Goal: Information Seeking & Learning: Check status

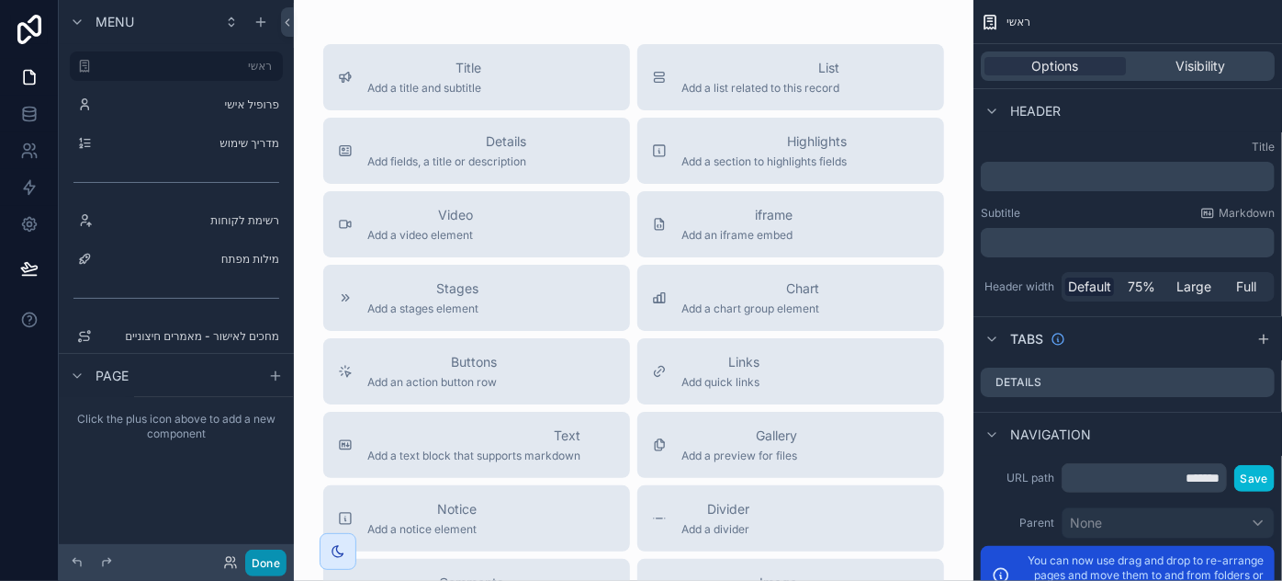
click at [262, 562] on button "Done" at bounding box center [265, 562] width 41 height 27
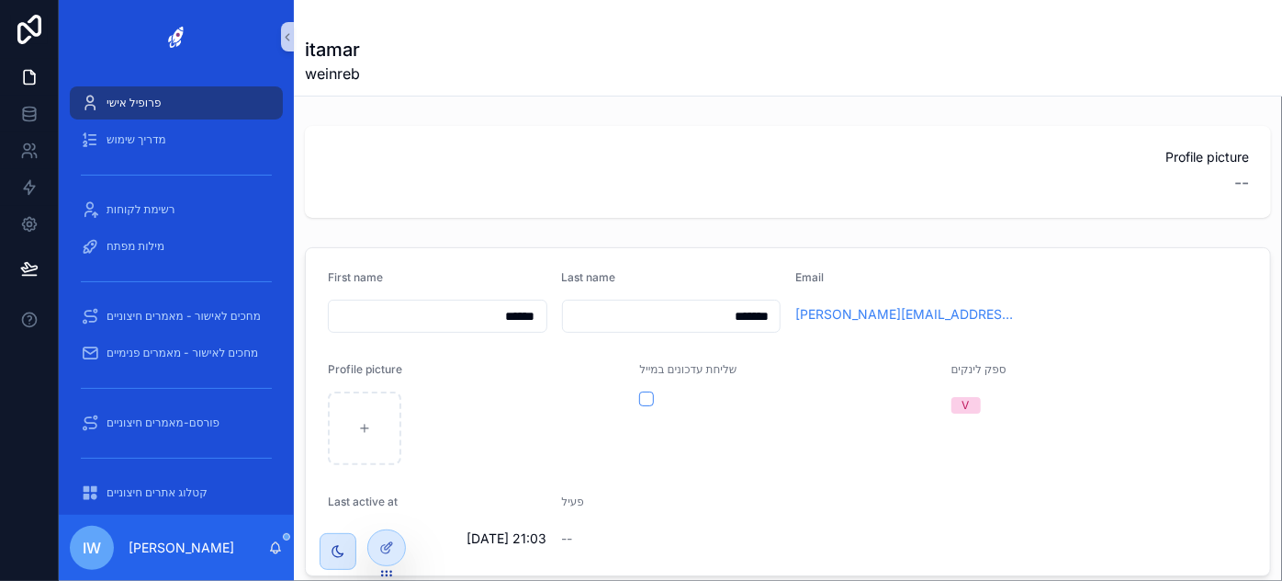
click at [100, 546] on span "iw" at bounding box center [92, 547] width 18 height 22
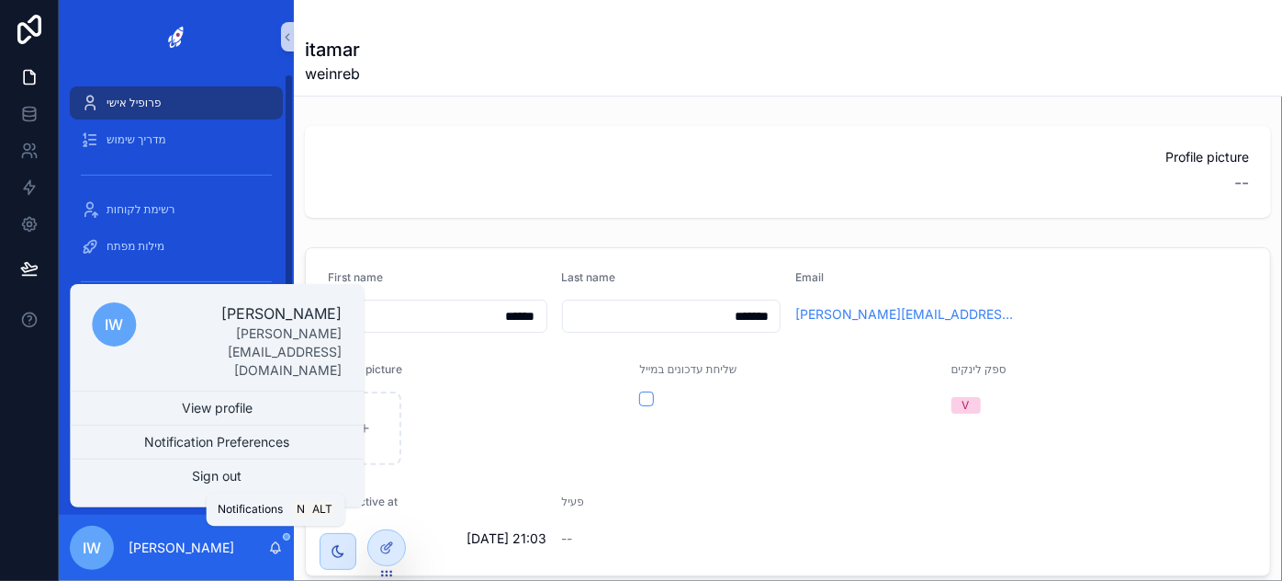
click at [273, 549] on icon "scrollable content" at bounding box center [275, 547] width 15 height 15
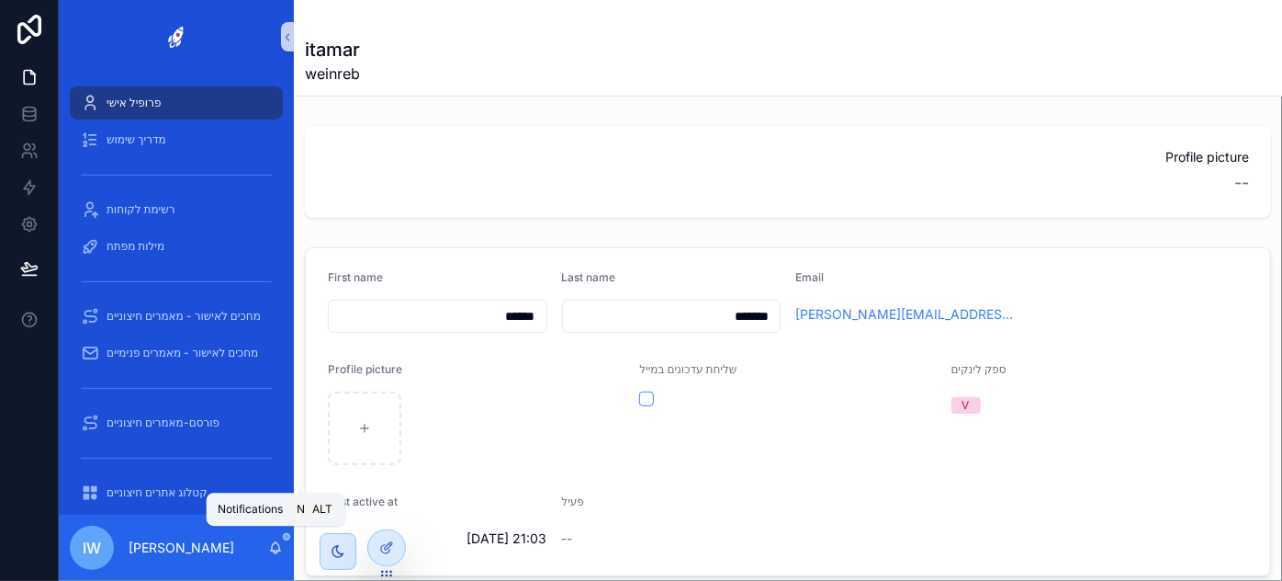
click at [273, 548] on icon "scrollable content" at bounding box center [275, 547] width 15 height 15
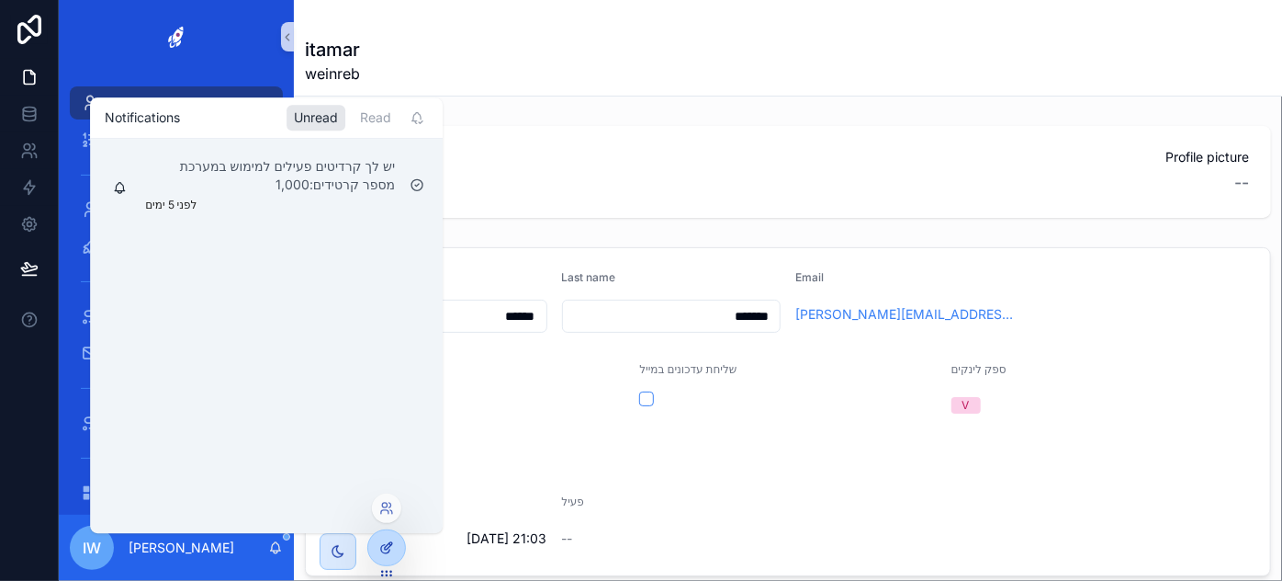
click at [389, 551] on icon at bounding box center [386, 547] width 15 height 15
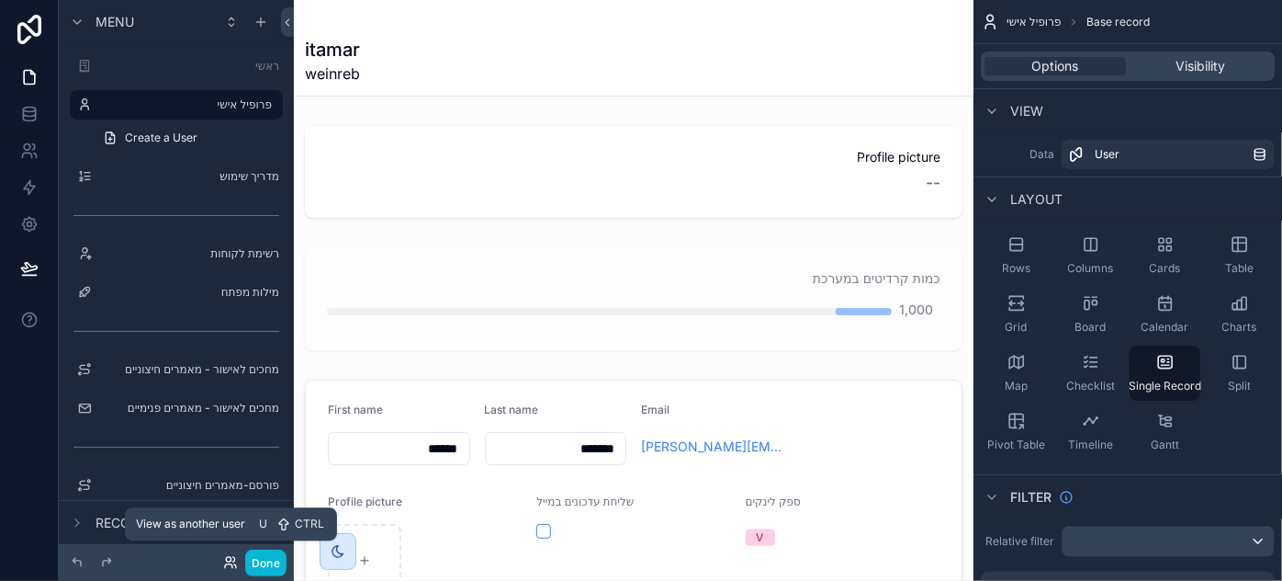
click at [225, 555] on icon at bounding box center [230, 562] width 15 height 15
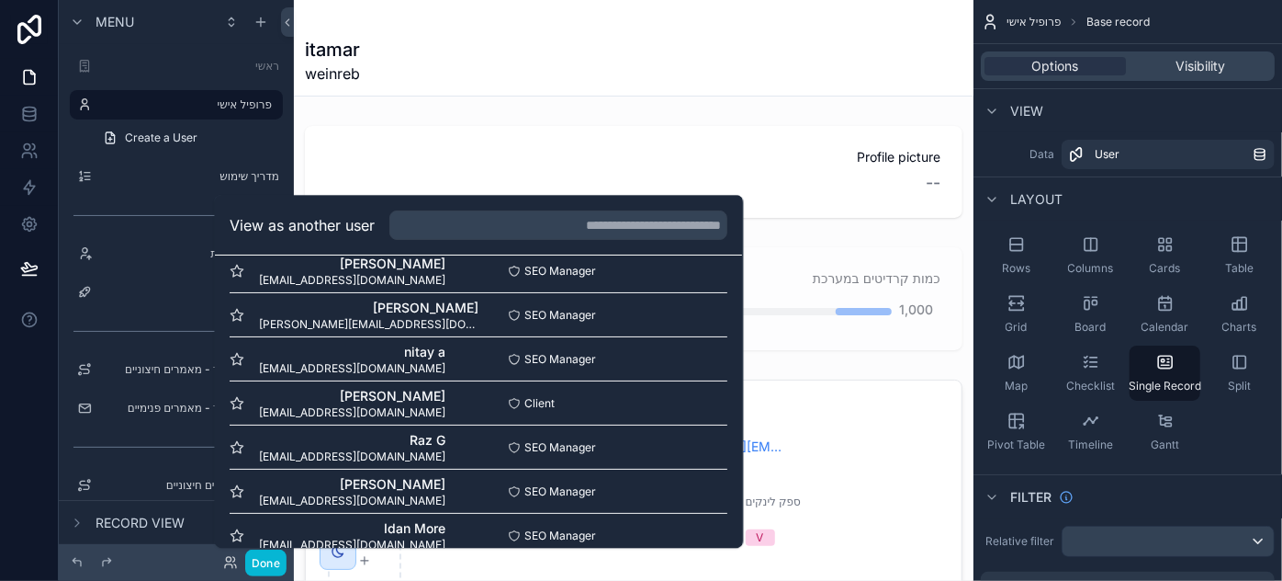
scroll to position [266, 0]
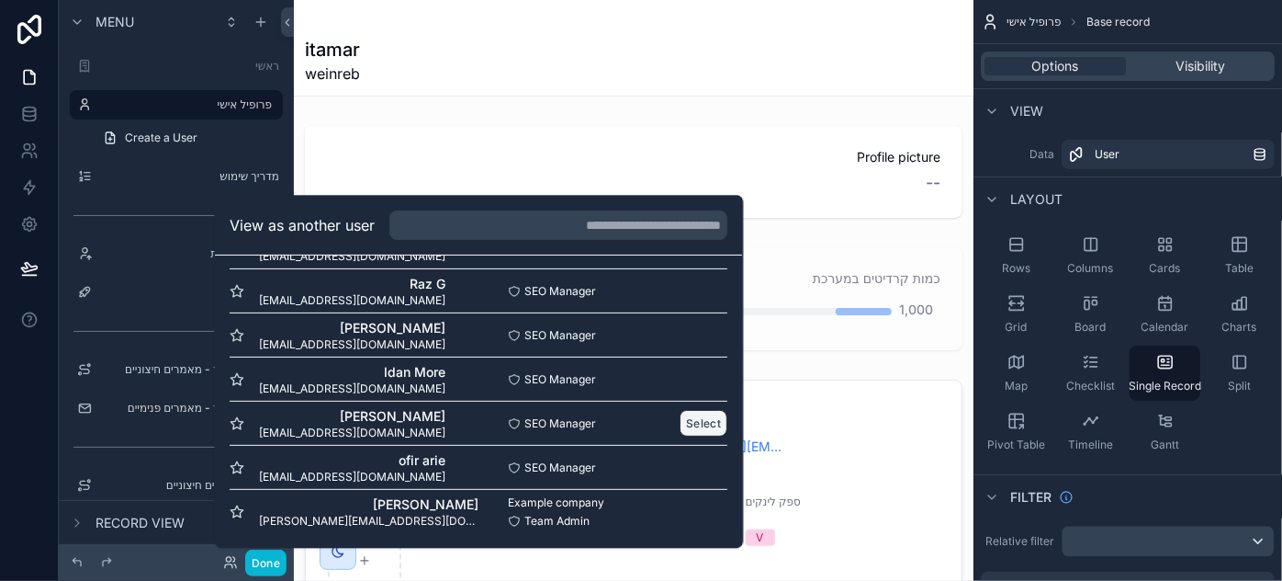
click at [685, 421] on button "Select" at bounding box center [705, 423] width 48 height 27
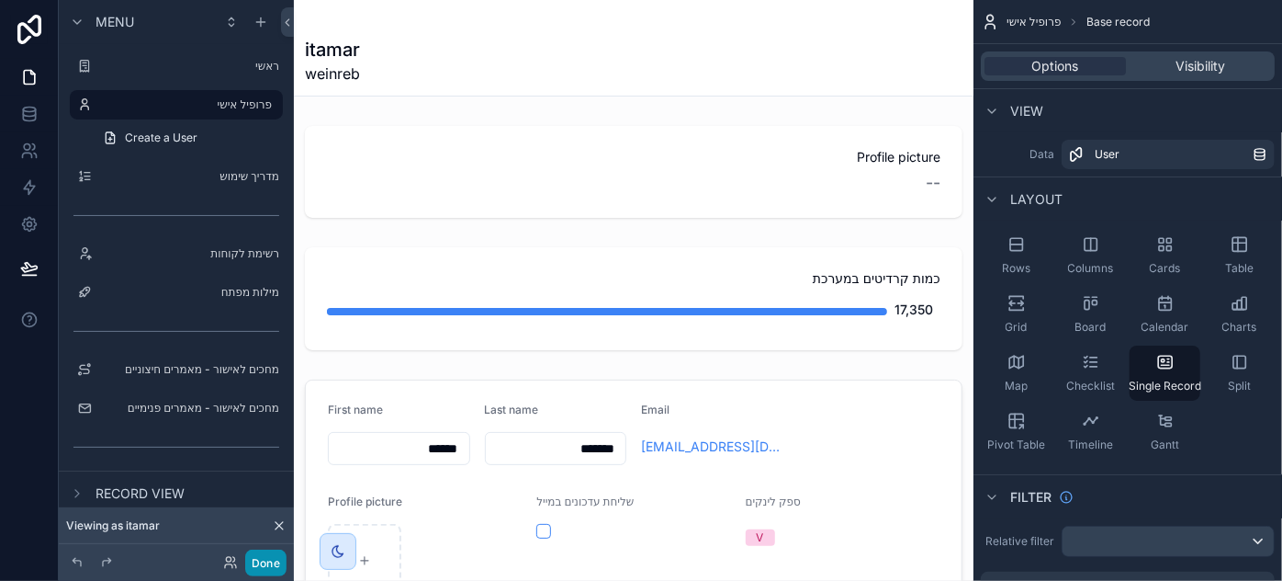
click at [252, 556] on button "Done" at bounding box center [265, 562] width 41 height 27
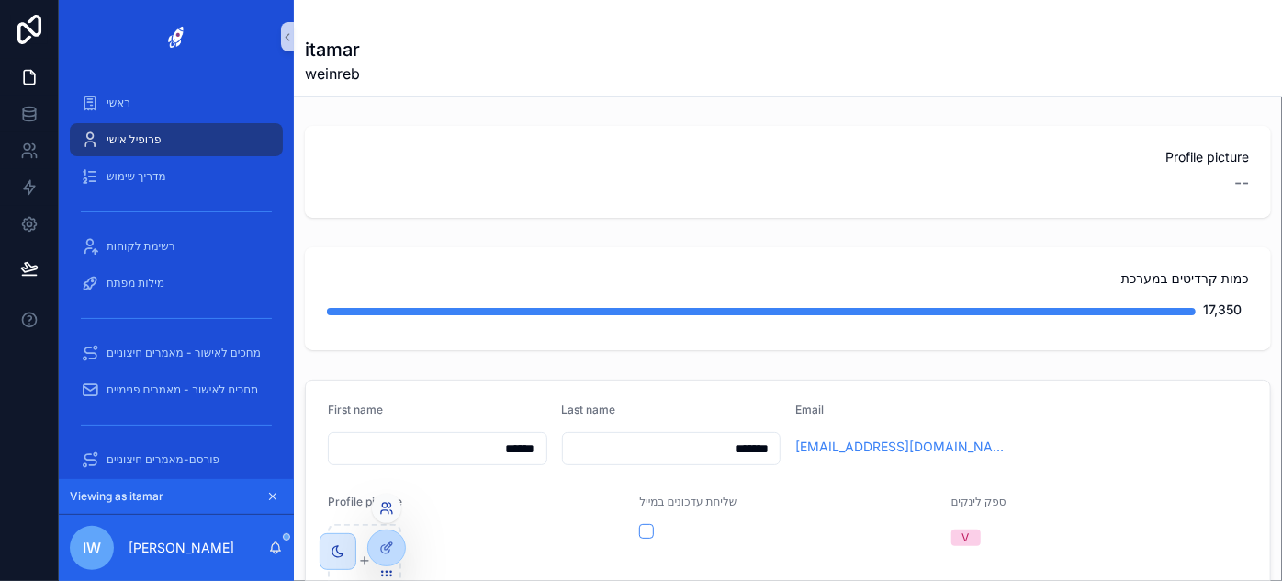
click at [385, 511] on icon at bounding box center [386, 508] width 15 height 15
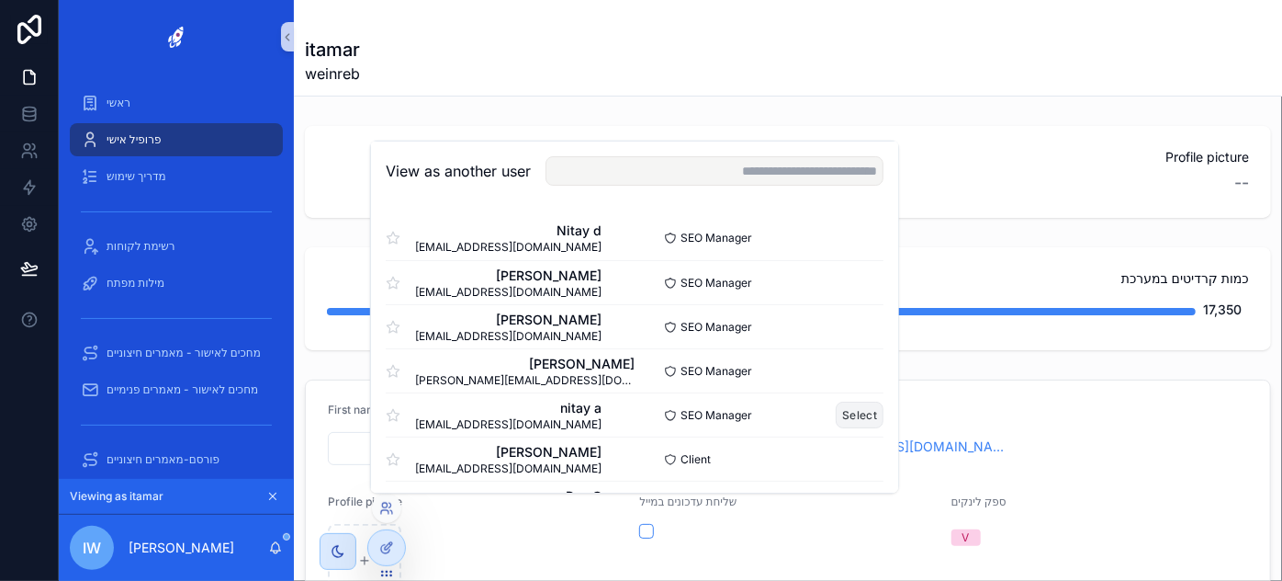
click at [845, 410] on button "Select" at bounding box center [860, 414] width 48 height 27
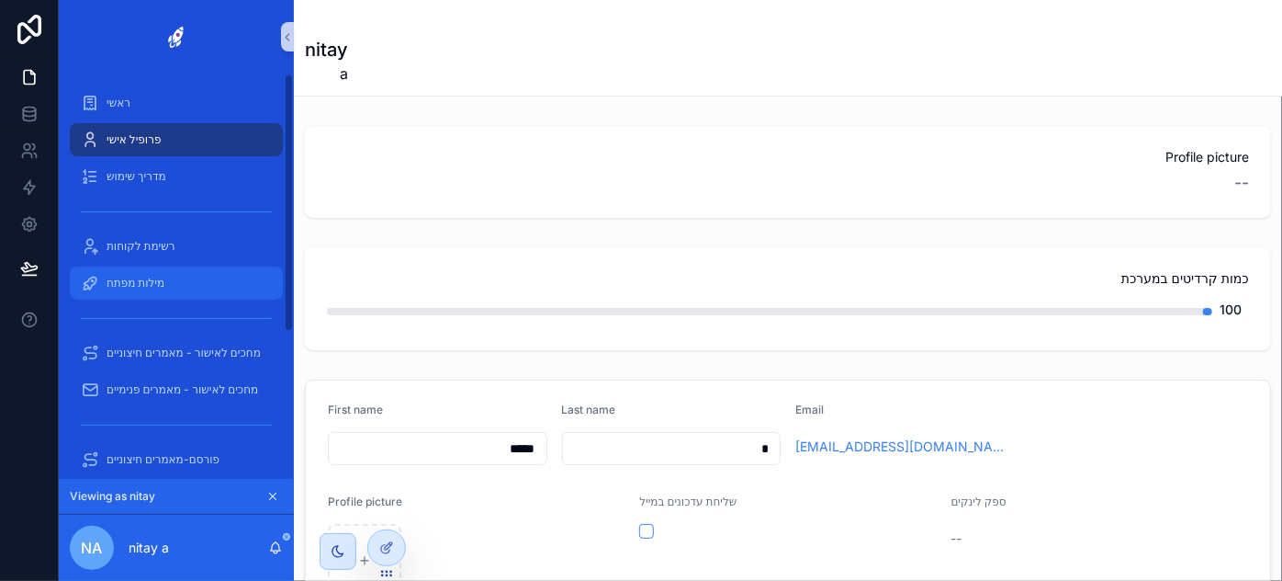
click at [158, 279] on span "מילות מפתח" at bounding box center [136, 283] width 58 height 15
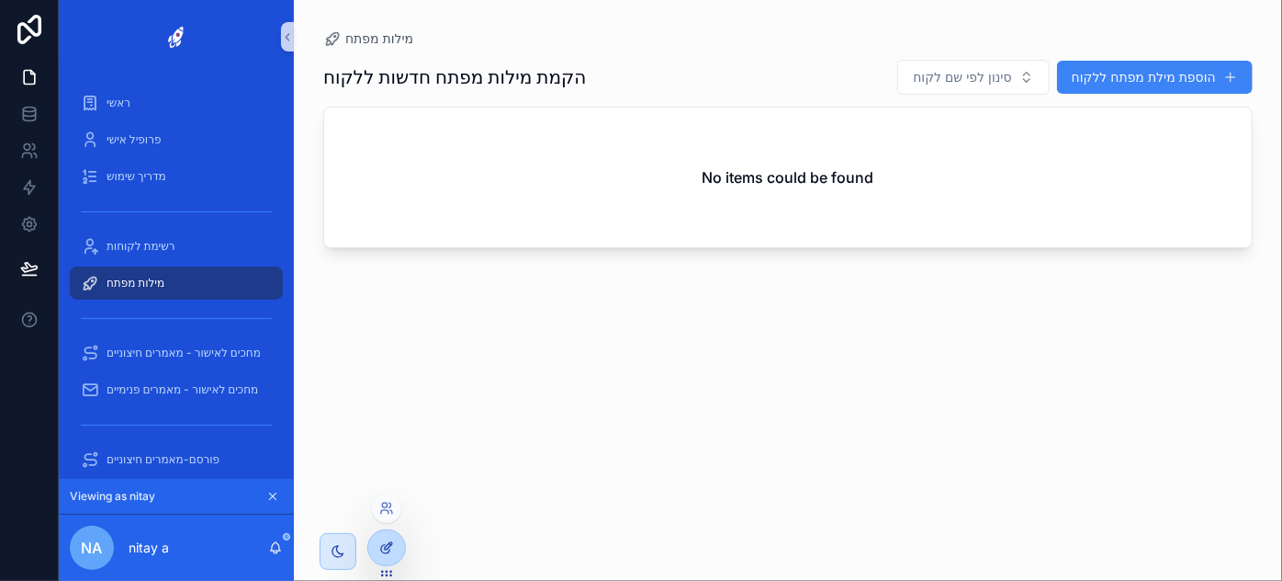
click at [382, 555] on div at bounding box center [386, 547] width 37 height 35
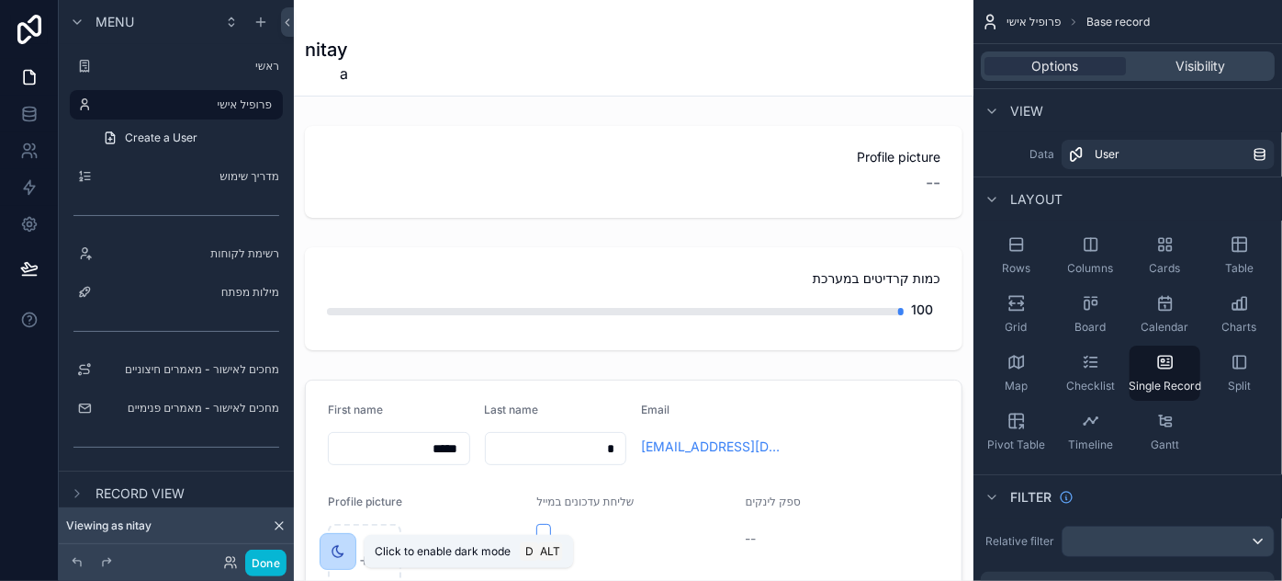
click at [335, 552] on icon "scrollable content" at bounding box center [338, 551] width 15 height 15
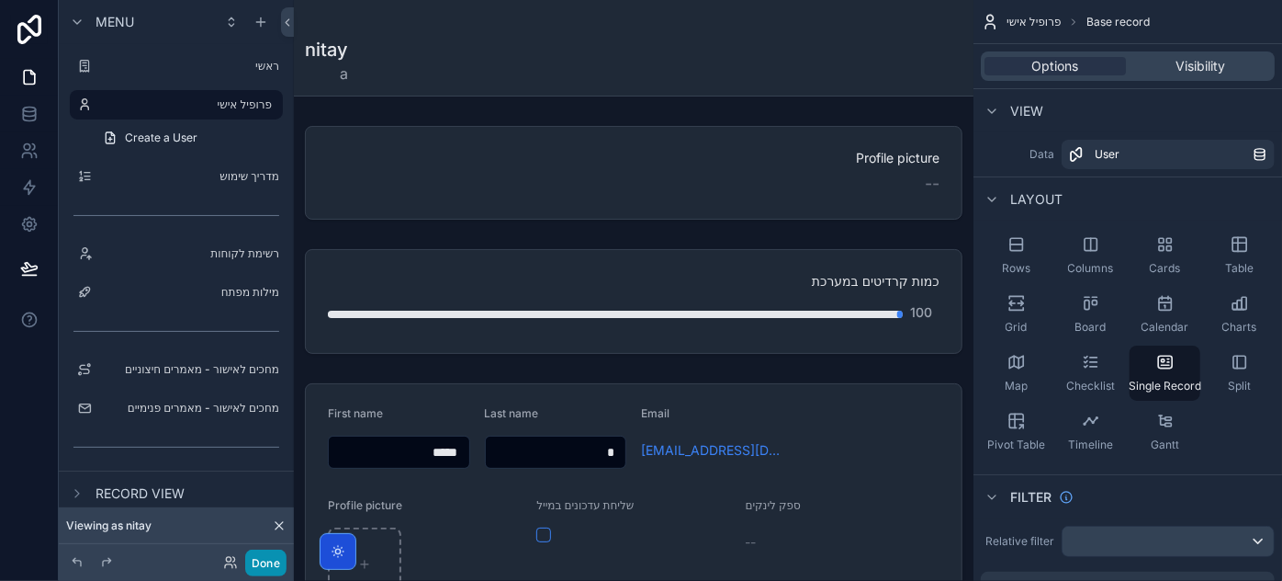
click at [268, 563] on button "Done" at bounding box center [265, 562] width 41 height 27
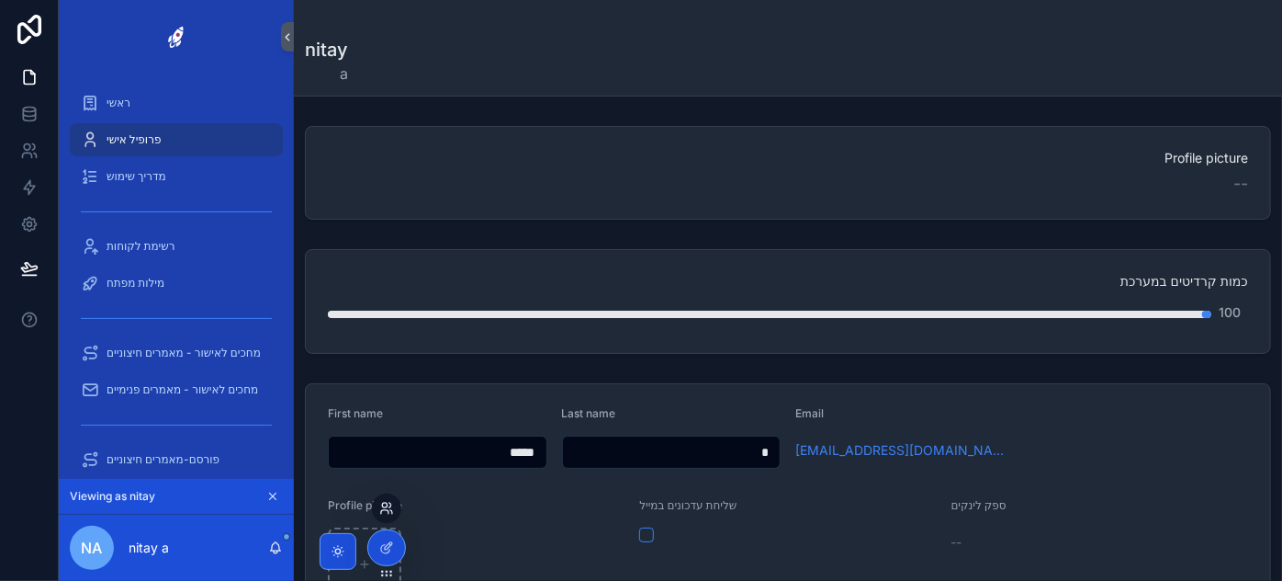
click at [384, 506] on icon at bounding box center [386, 508] width 15 height 15
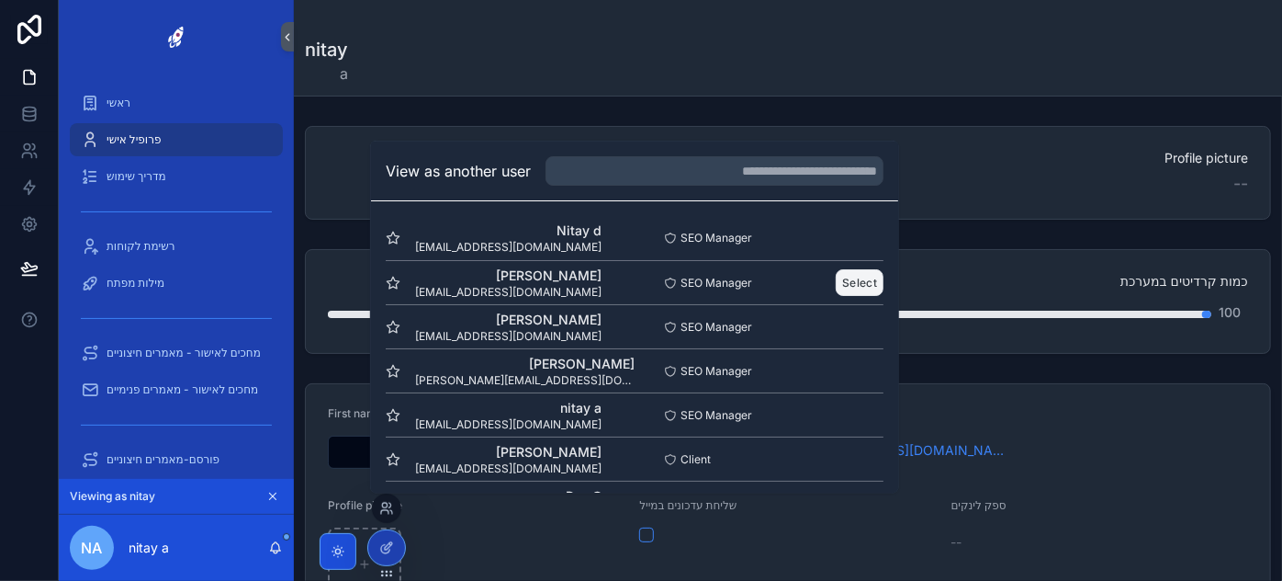
click at [854, 281] on button "Select" at bounding box center [860, 282] width 48 height 27
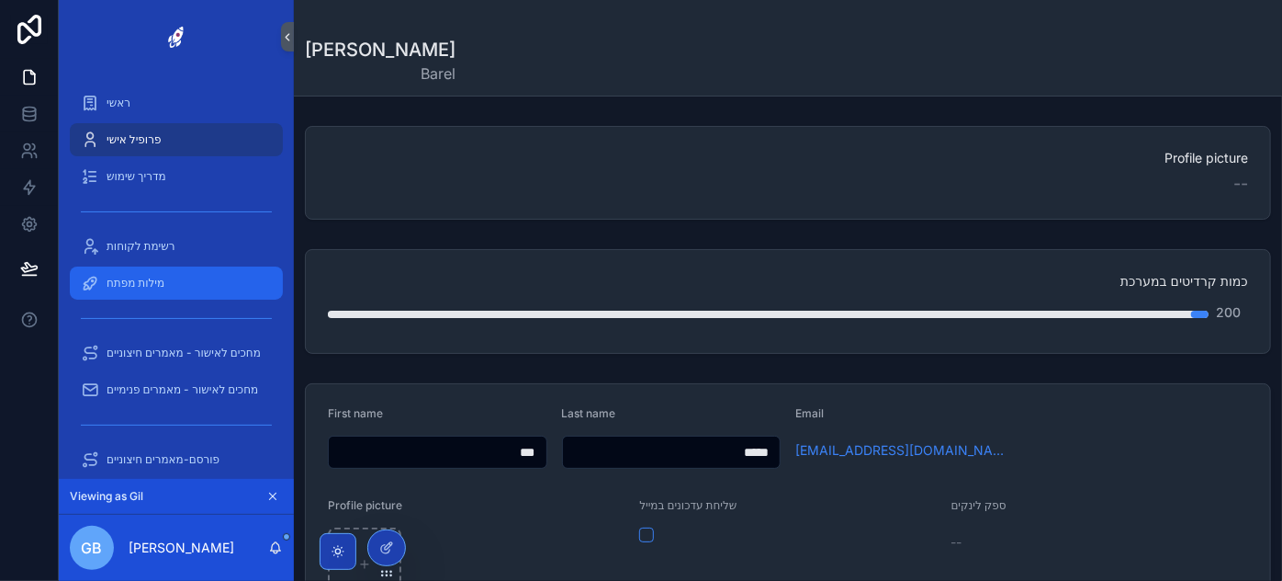
click at [141, 279] on span "מילות מפתח" at bounding box center [136, 283] width 58 height 15
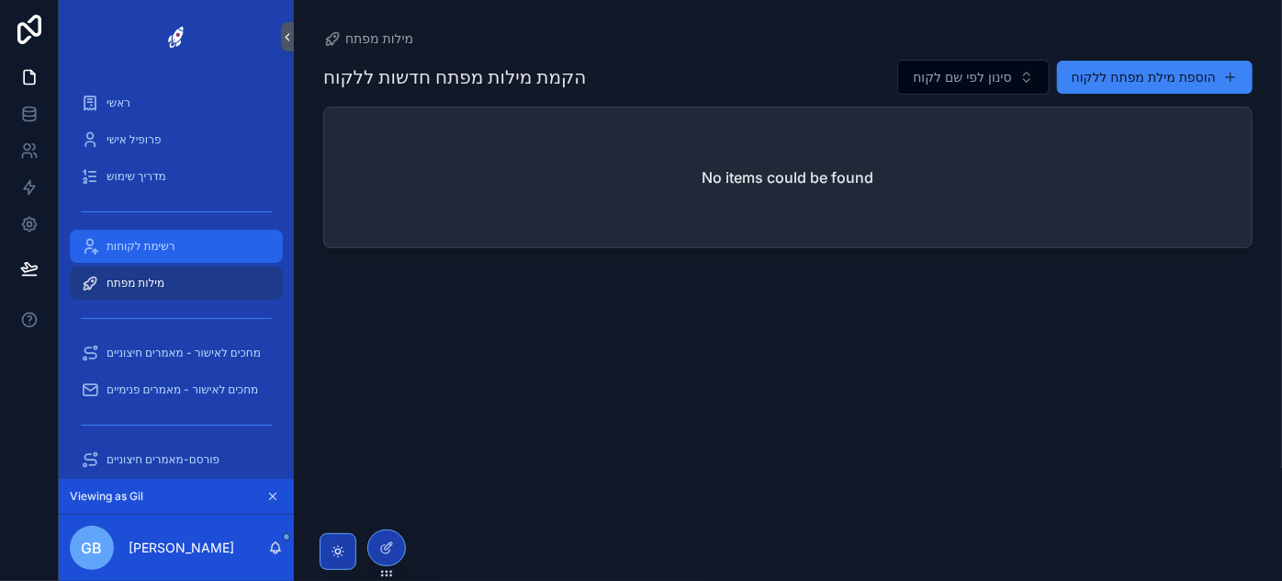
click at [144, 242] on span "רשימת לקוחות" at bounding box center [141, 246] width 69 height 15
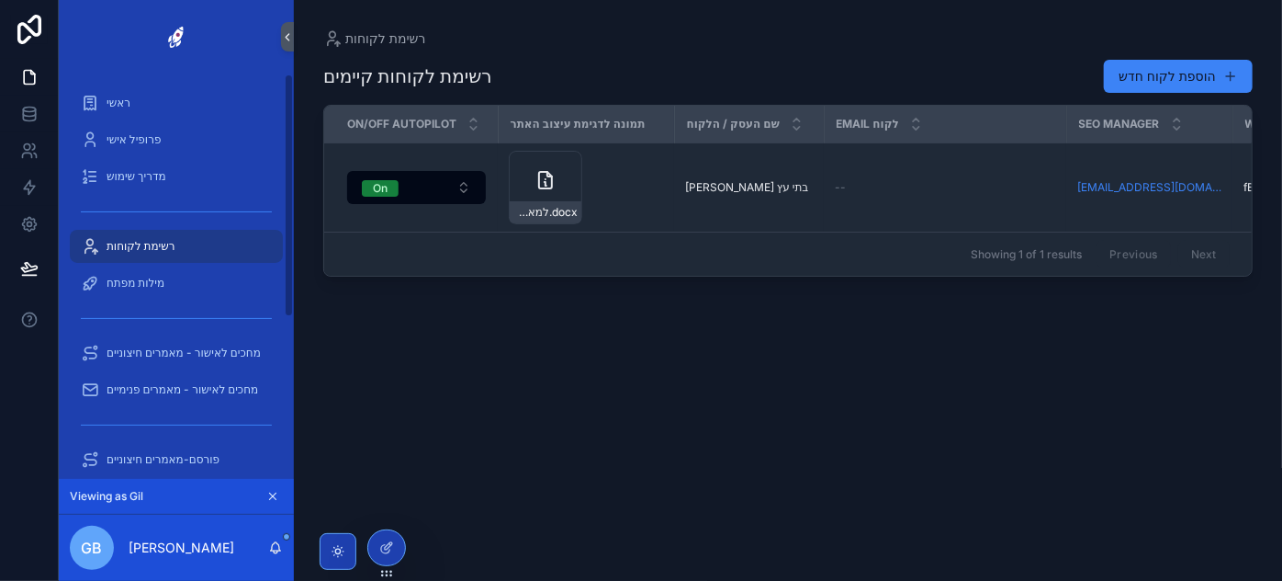
click at [162, 264] on div "רשימת לקוחות" at bounding box center [176, 246] width 235 height 37
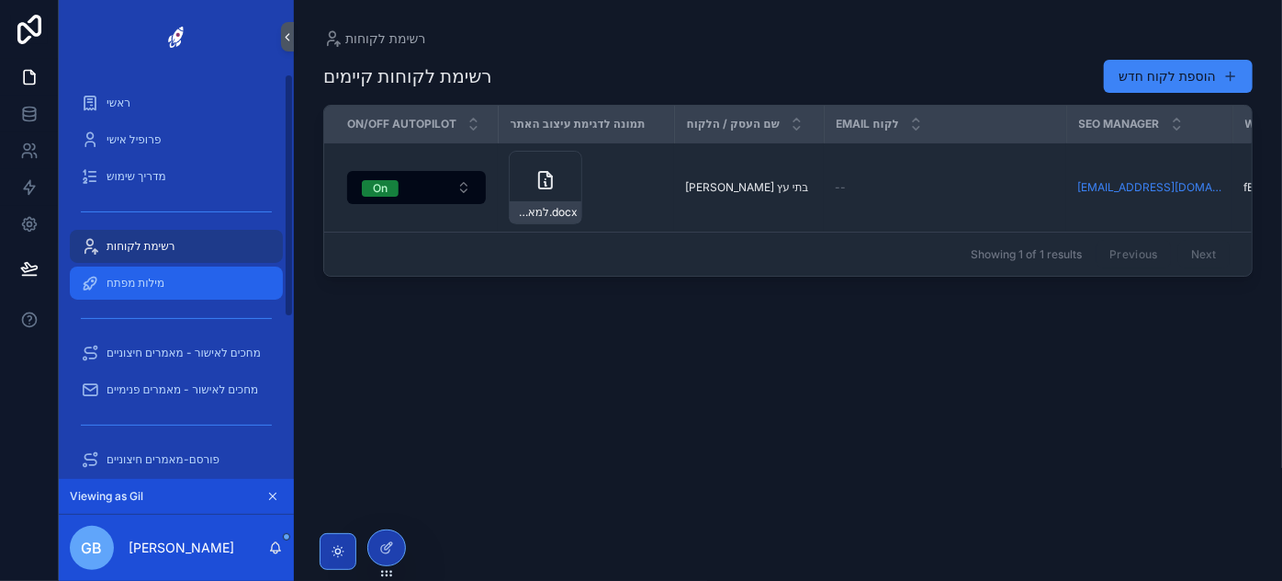
click at [159, 274] on div "מילות מפתח" at bounding box center [176, 282] width 191 height 29
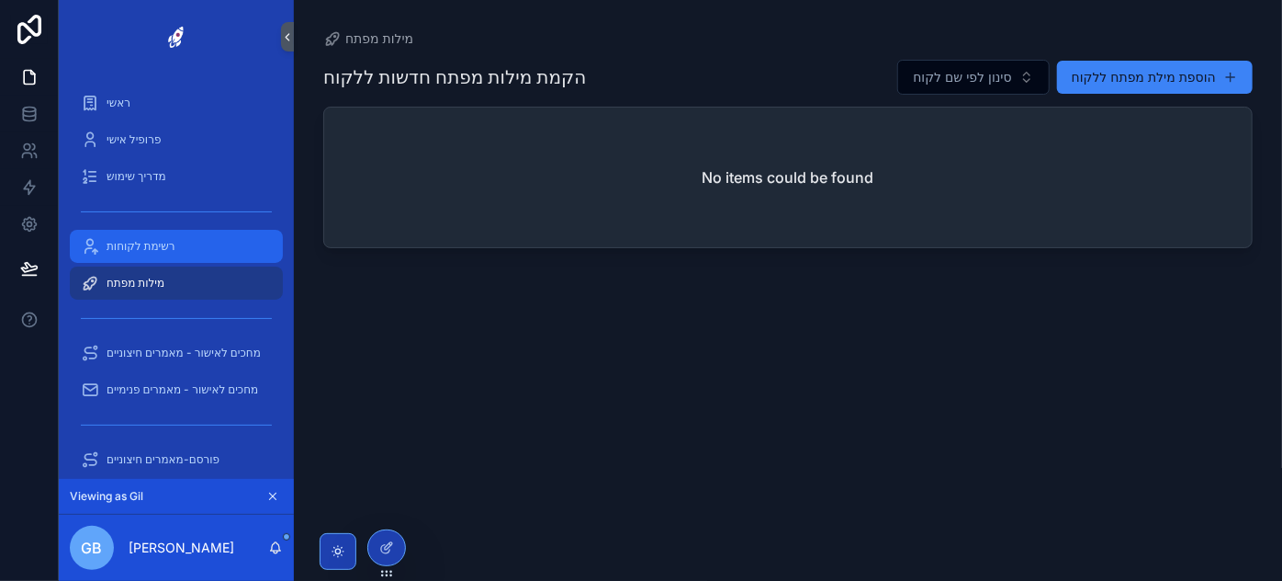
click at [155, 252] on span "רשימת לקוחות" at bounding box center [141, 246] width 69 height 15
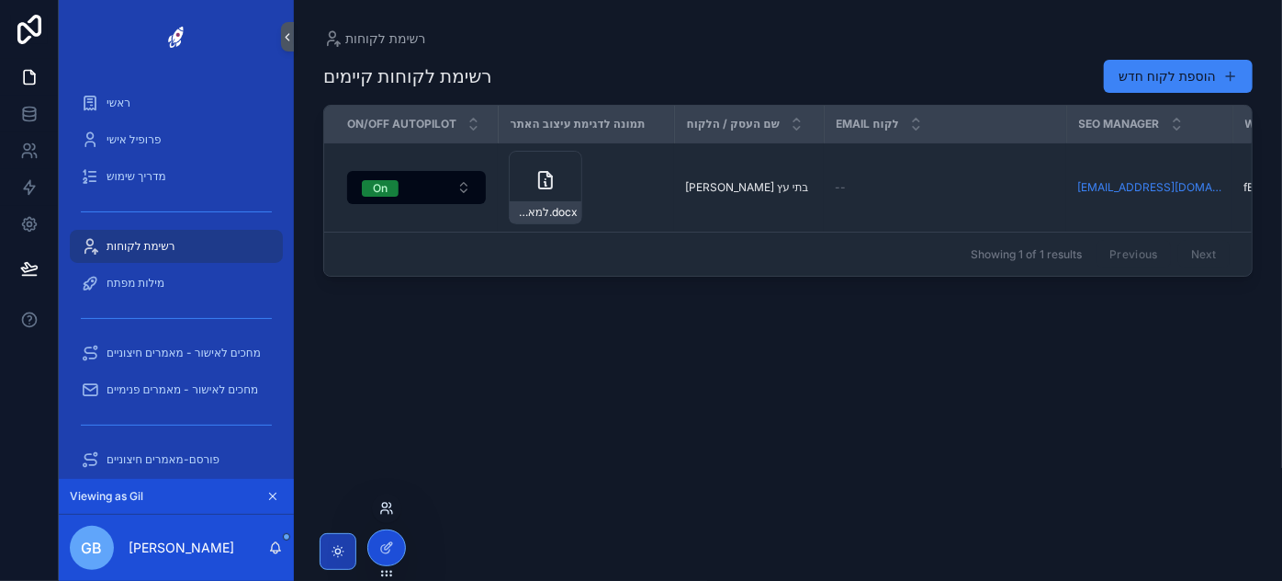
click at [389, 508] on icon at bounding box center [386, 508] width 15 height 15
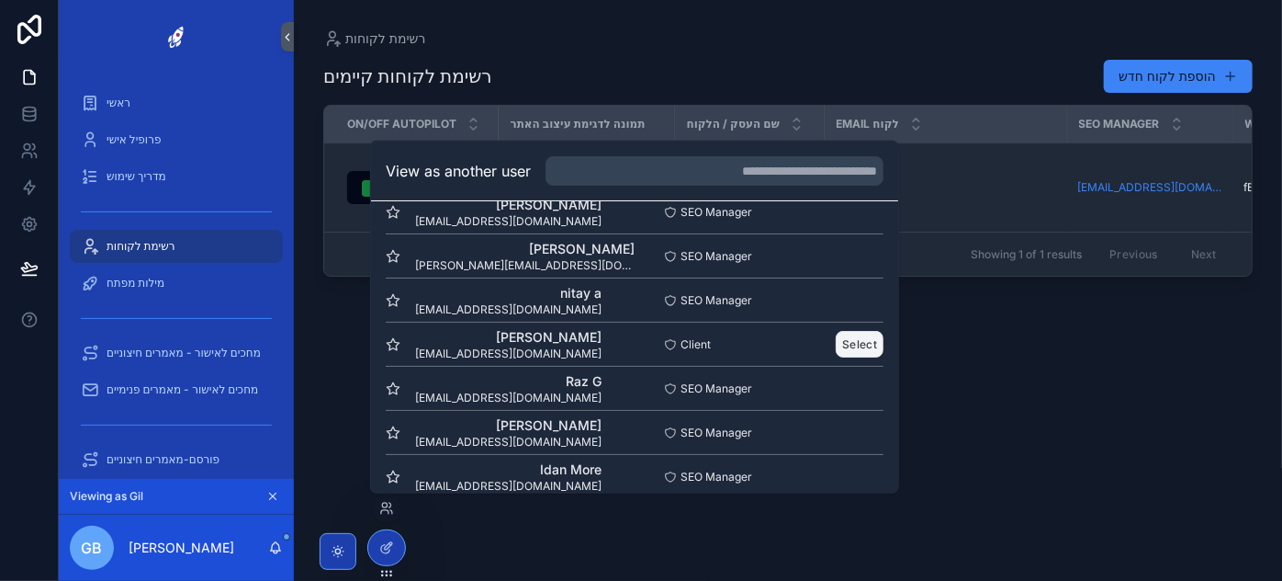
scroll to position [166, 0]
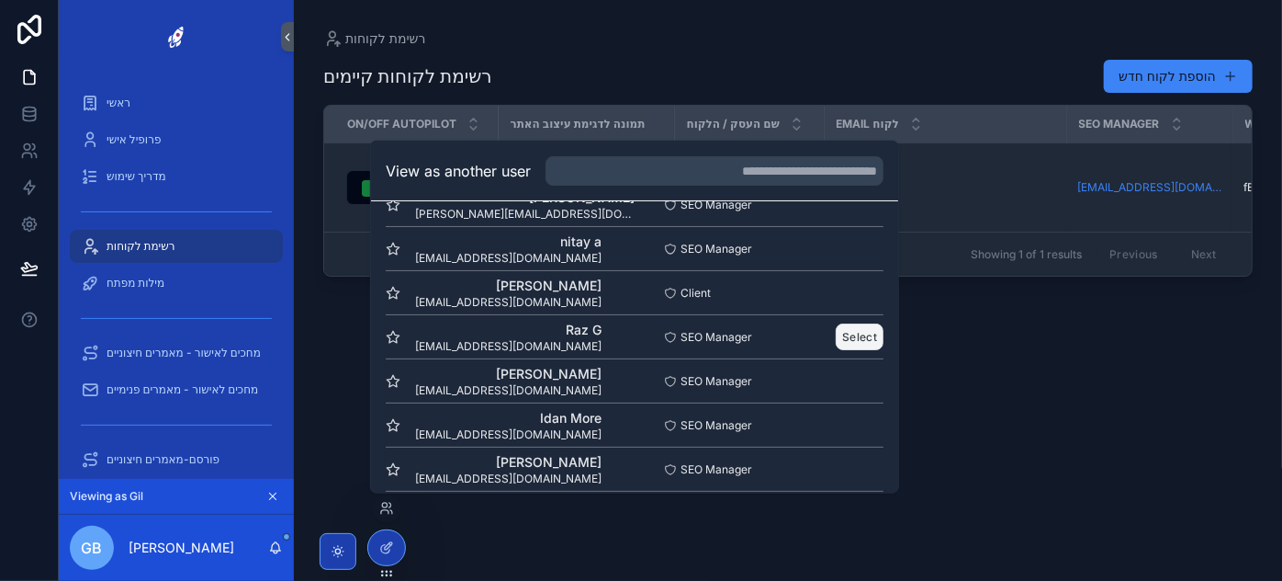
click at [860, 330] on button "Select" at bounding box center [860, 336] width 48 height 27
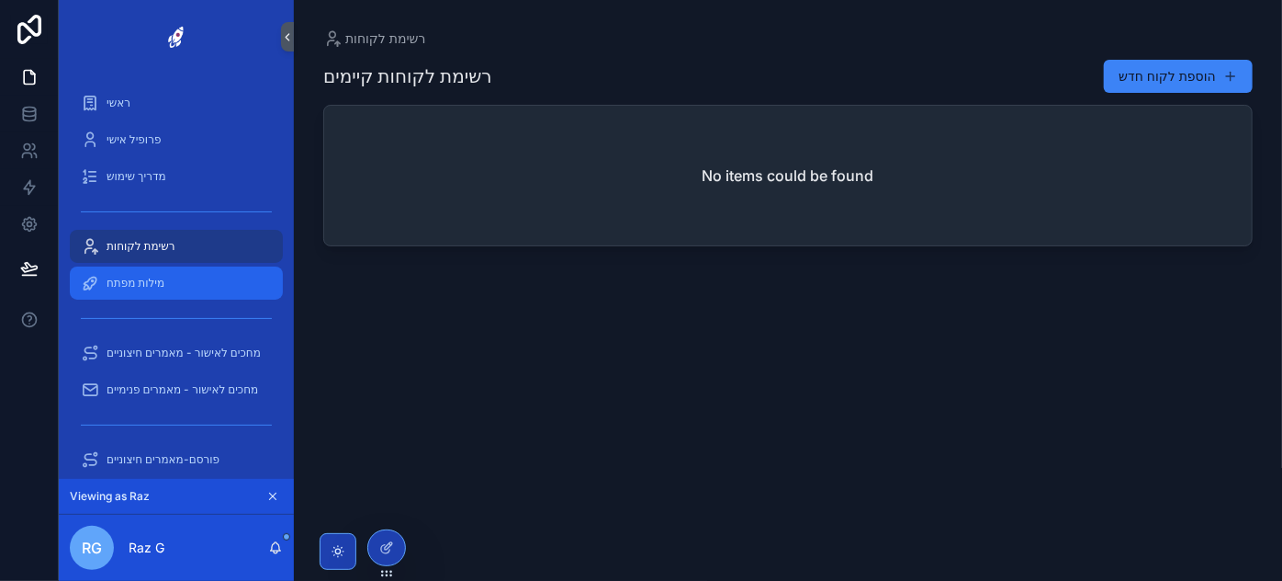
click at [149, 282] on span "מילות מפתח" at bounding box center [136, 283] width 58 height 15
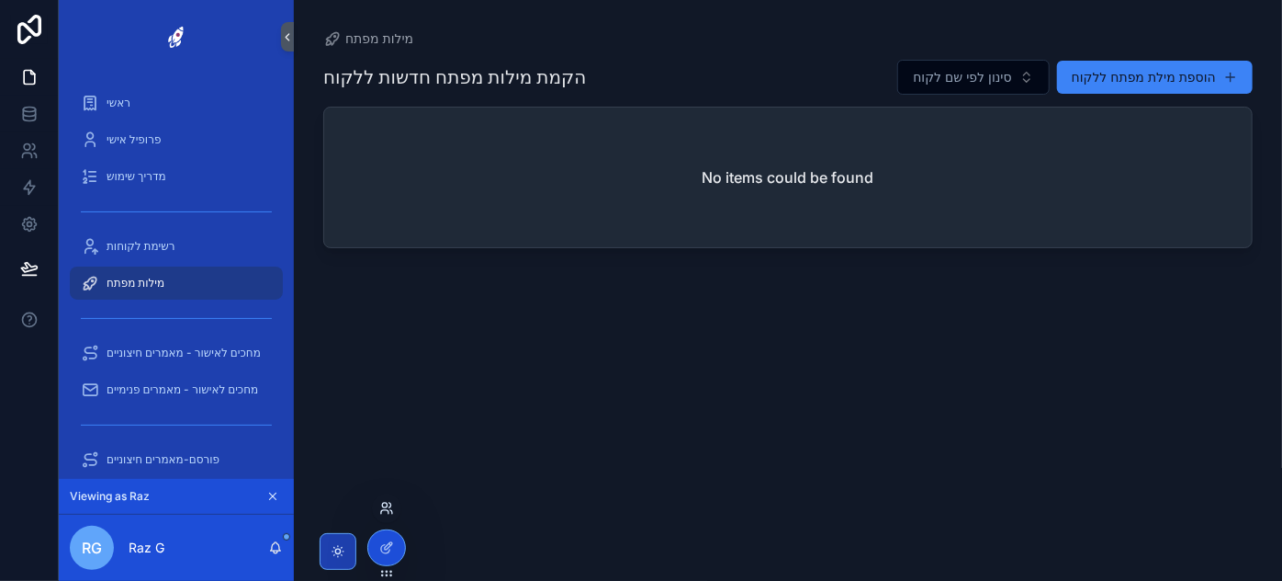
click at [388, 507] on icon at bounding box center [386, 508] width 15 height 15
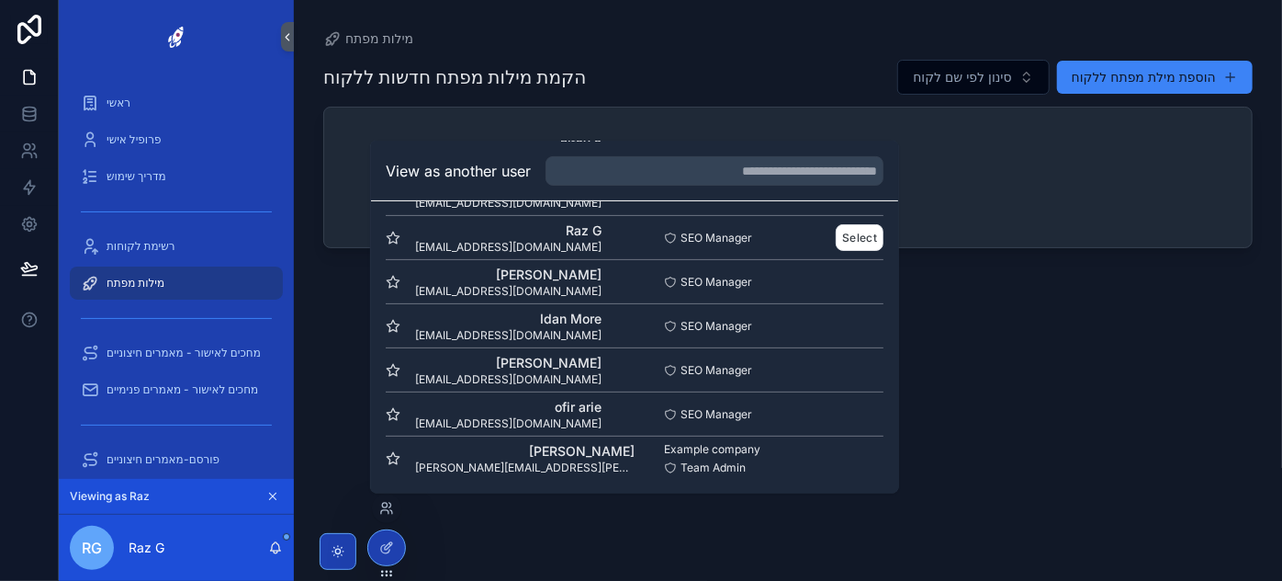
scroll to position [266, 0]
click at [855, 409] on button "Select" at bounding box center [860, 413] width 48 height 27
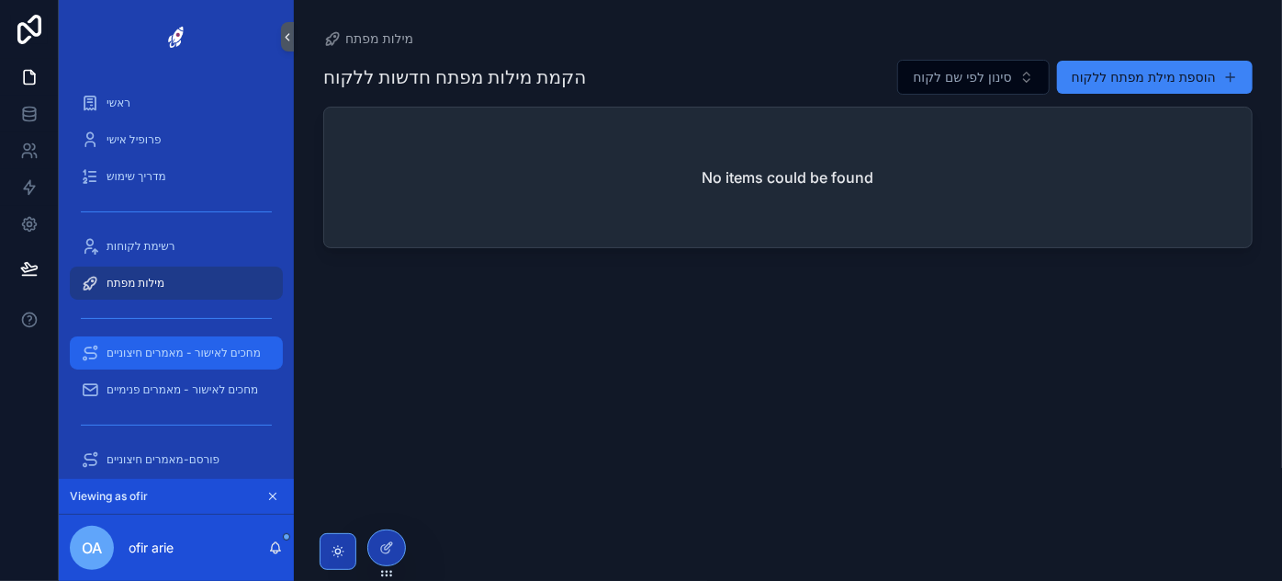
click at [235, 356] on span "מחכים לאישור - מאמרים חיצוניים" at bounding box center [184, 352] width 154 height 15
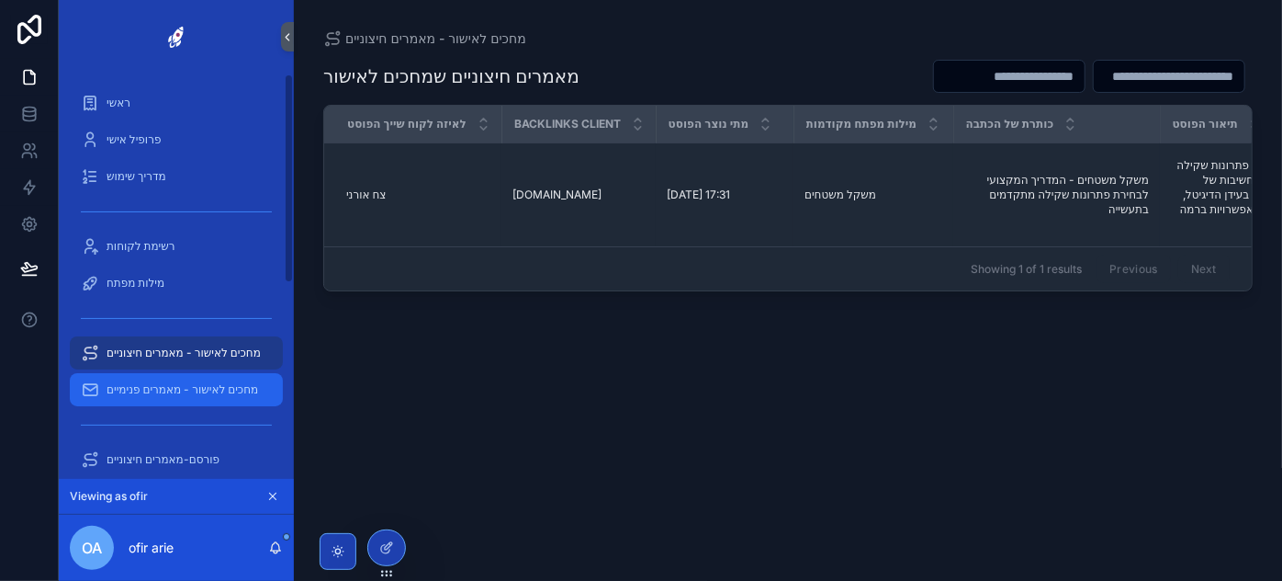
click at [203, 392] on span "מחכים לאישור - מאמרים פנימיים" at bounding box center [183, 389] width 152 height 15
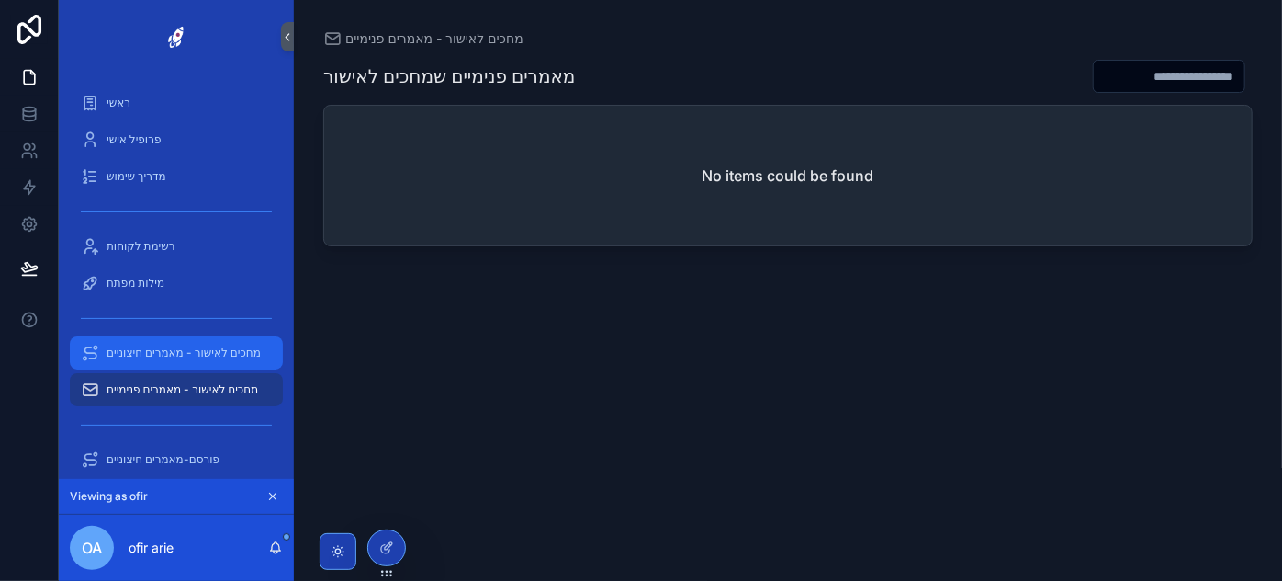
click at [171, 356] on span "מחכים לאישור - מאמרים חיצוניים" at bounding box center [184, 352] width 154 height 15
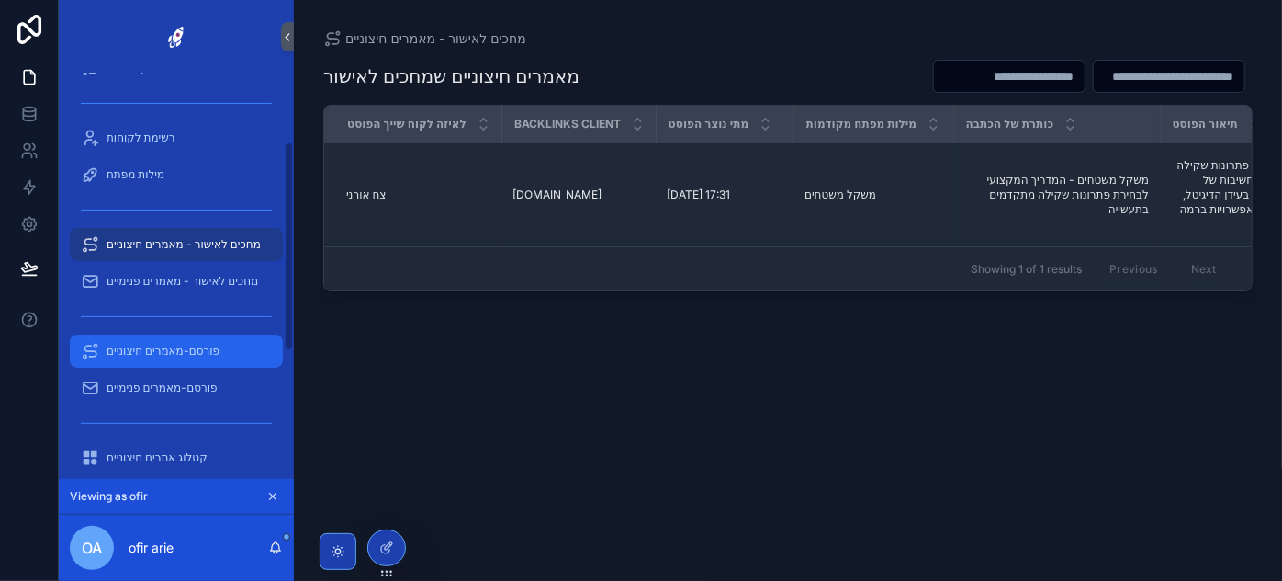
scroll to position [166, 0]
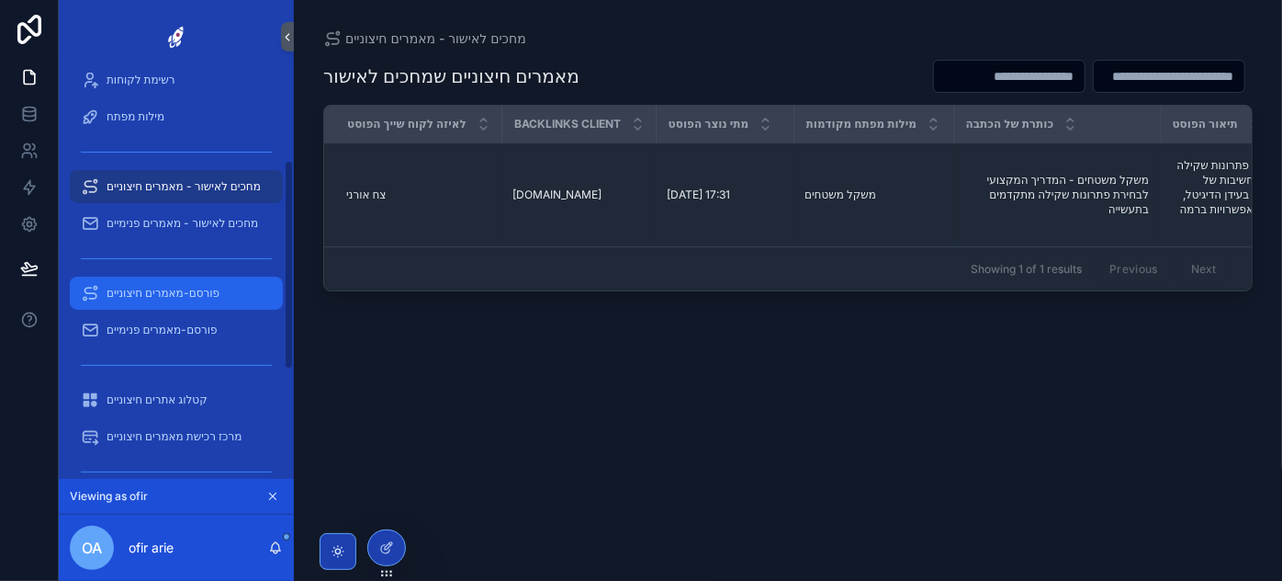
click at [193, 298] on span "פורסם-מאמרים חיצוניים" at bounding box center [163, 293] width 113 height 15
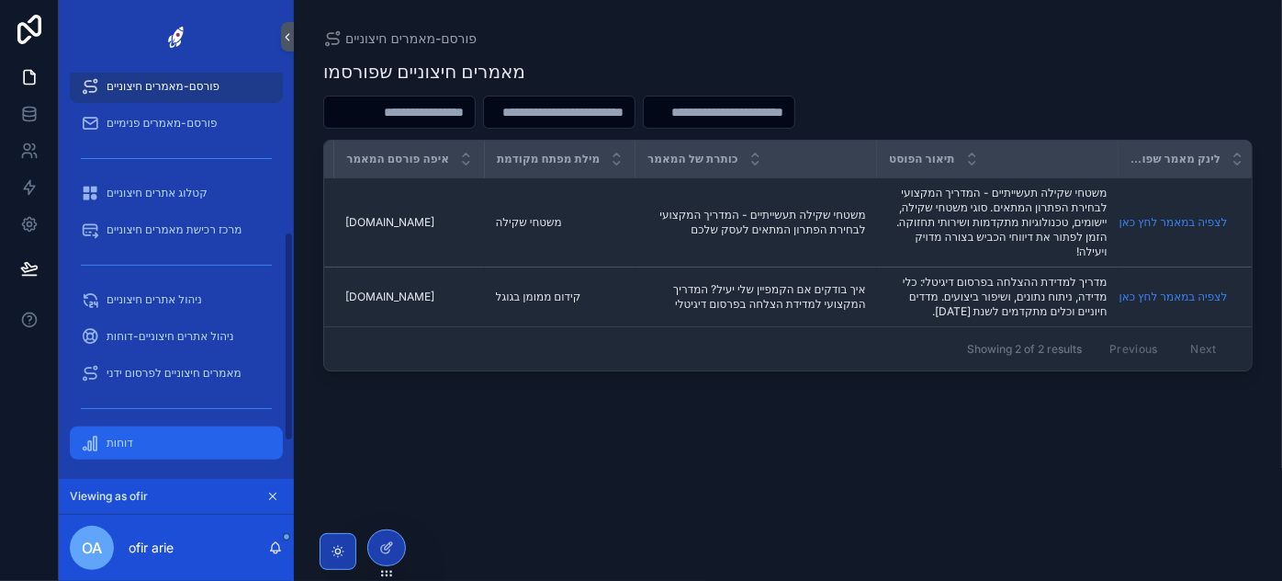
scroll to position [377, 0]
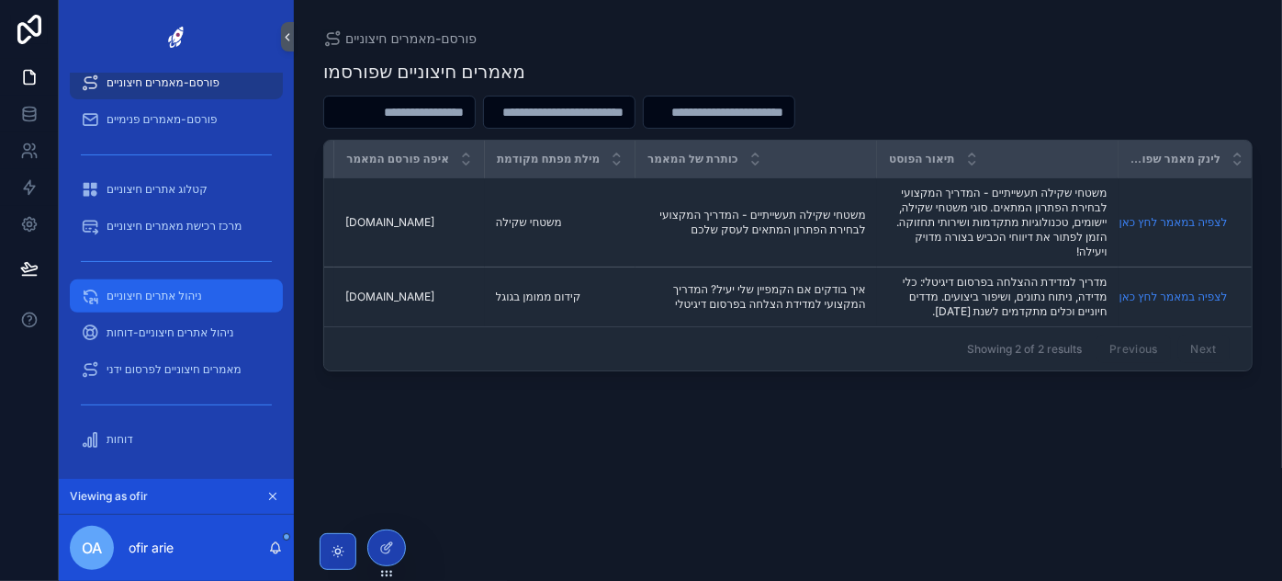
click at [184, 286] on div "ניהול אתרים חיצוניים" at bounding box center [176, 295] width 191 height 29
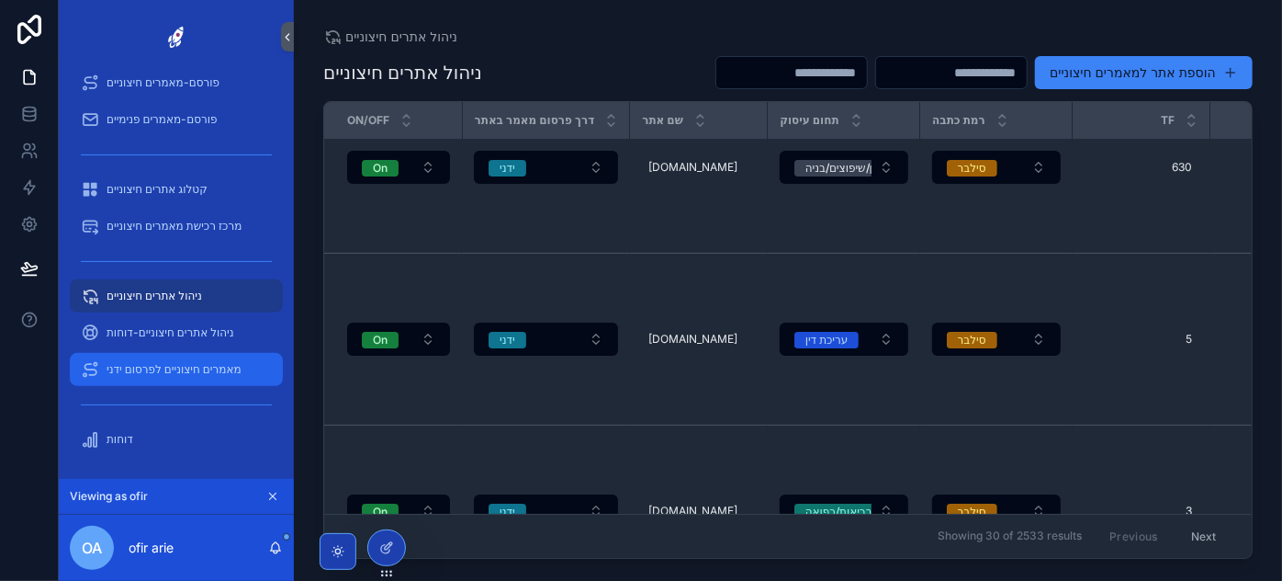
scroll to position [3287, 0]
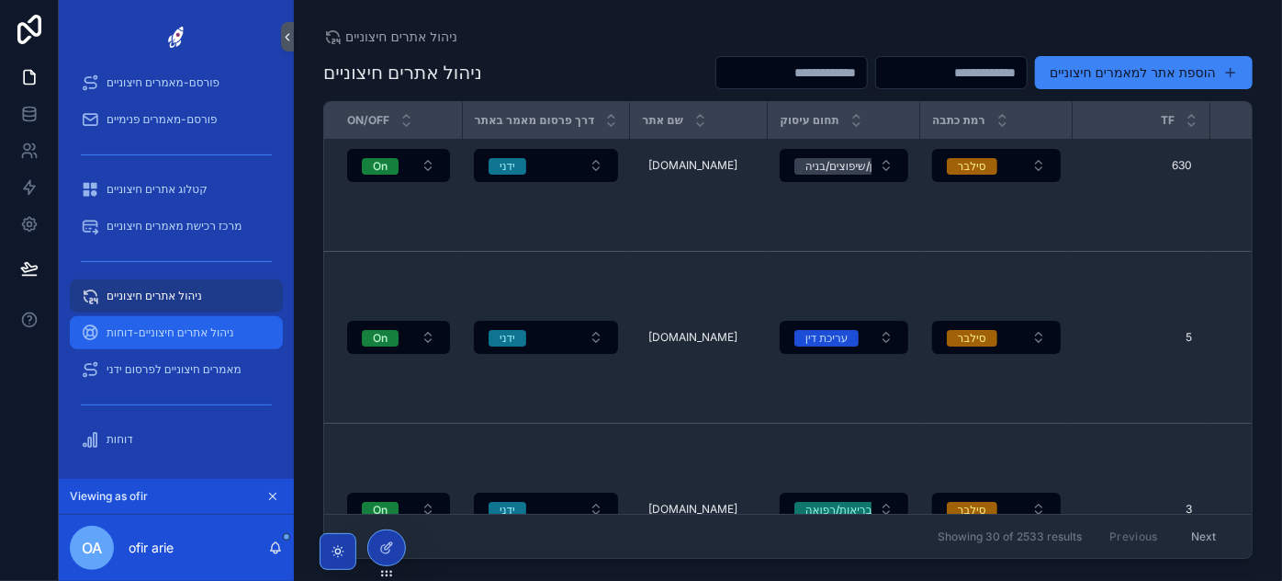
click at [196, 337] on span "ניהול אתרים חיצוניים-דוחות" at bounding box center [171, 332] width 128 height 15
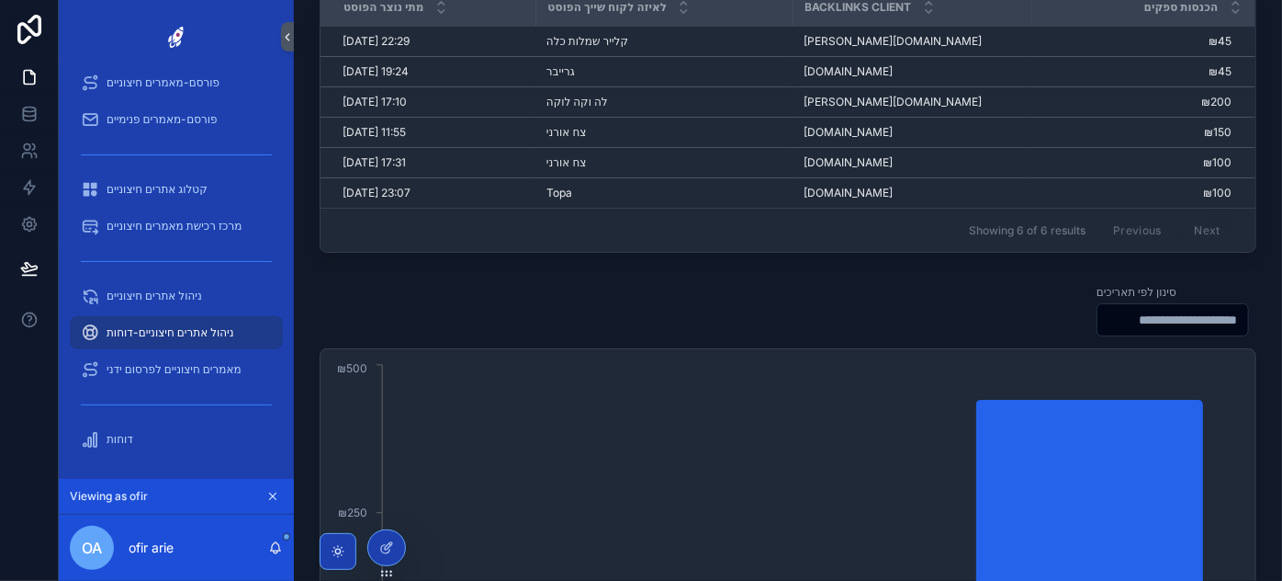
scroll to position [83, 0]
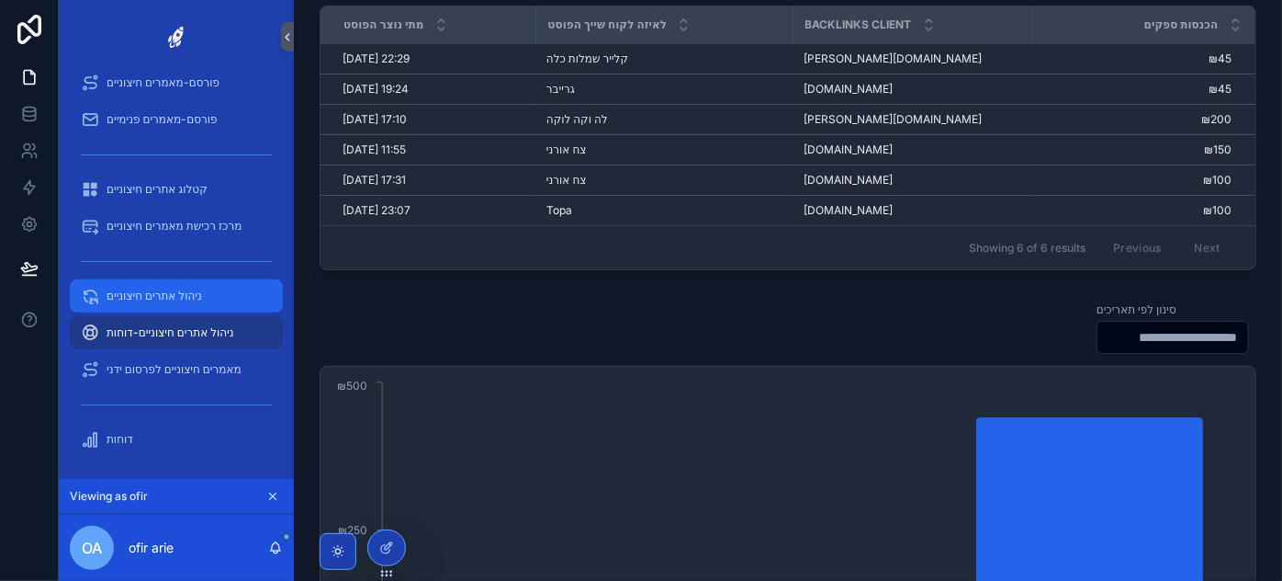
click at [178, 301] on span "ניהול אתרים חיצוניים" at bounding box center [155, 295] width 96 height 15
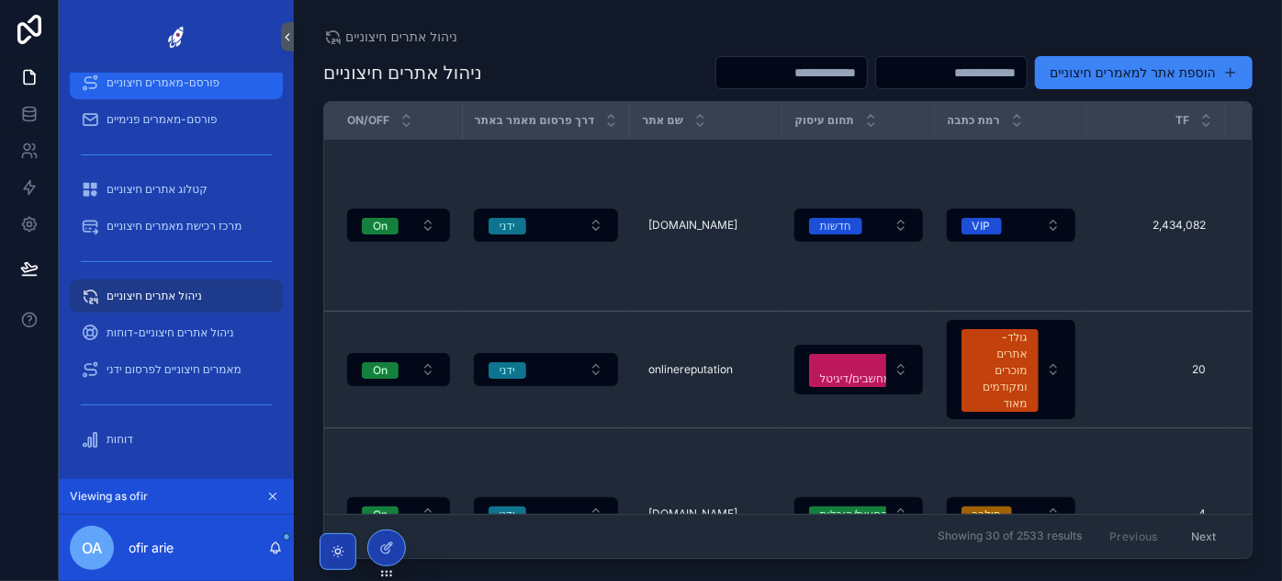
click at [190, 85] on span "פורסם-מאמרים חיצוניים" at bounding box center [163, 82] width 113 height 15
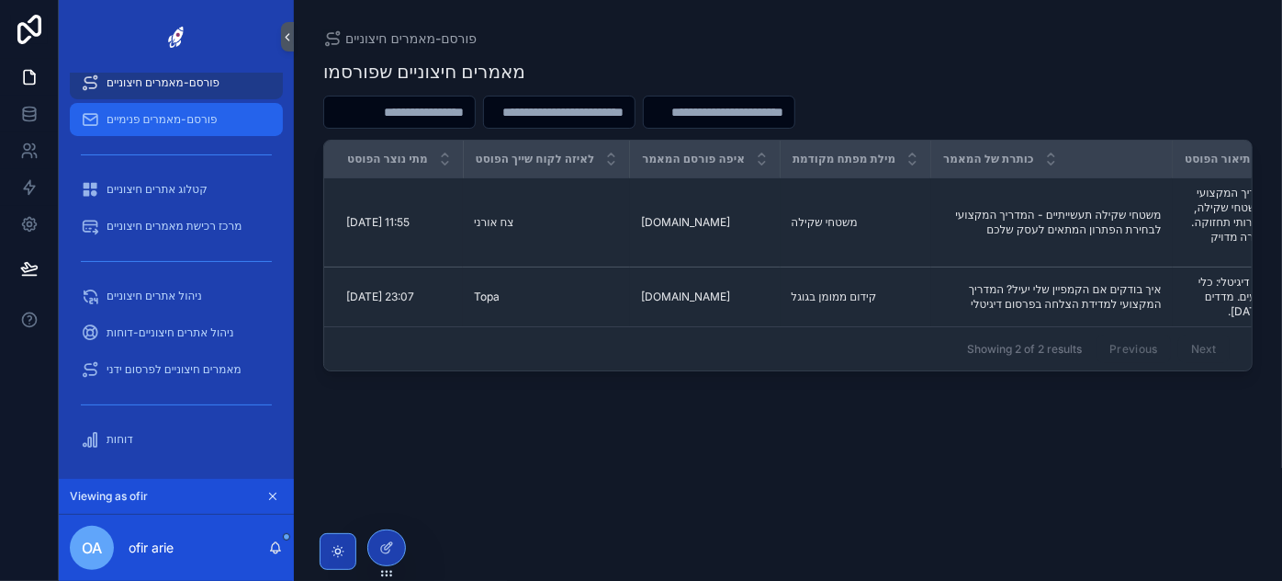
click at [189, 121] on span "פורסם-מאמרים פנימיים" at bounding box center [162, 119] width 111 height 15
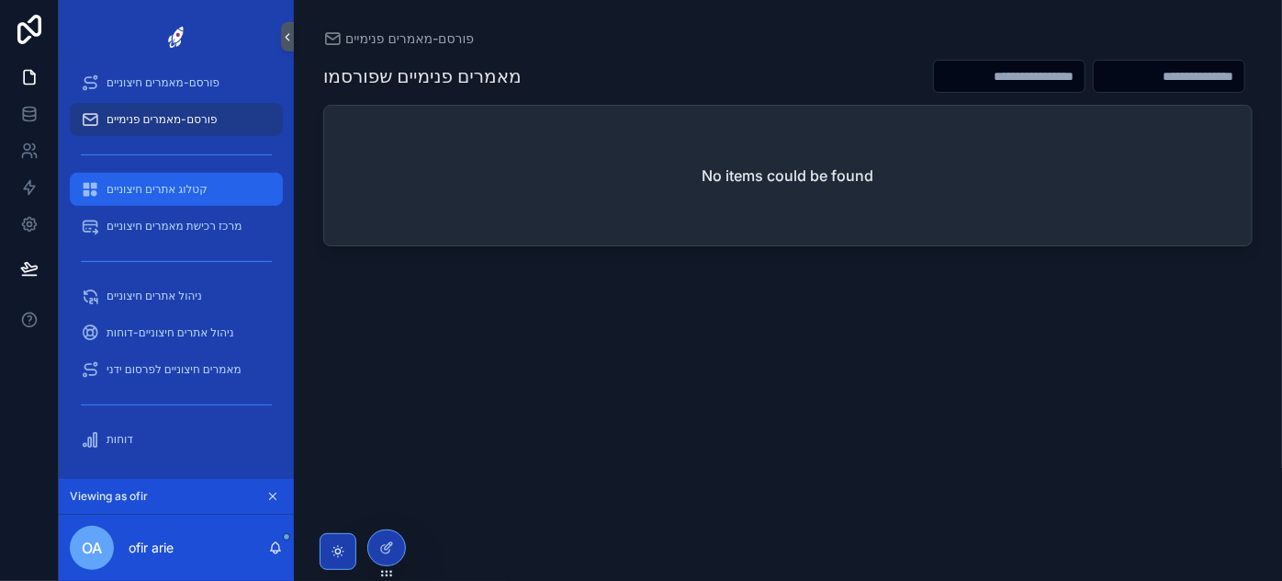
click at [186, 186] on span "קטלוג אתרים חיצוניים" at bounding box center [157, 189] width 101 height 15
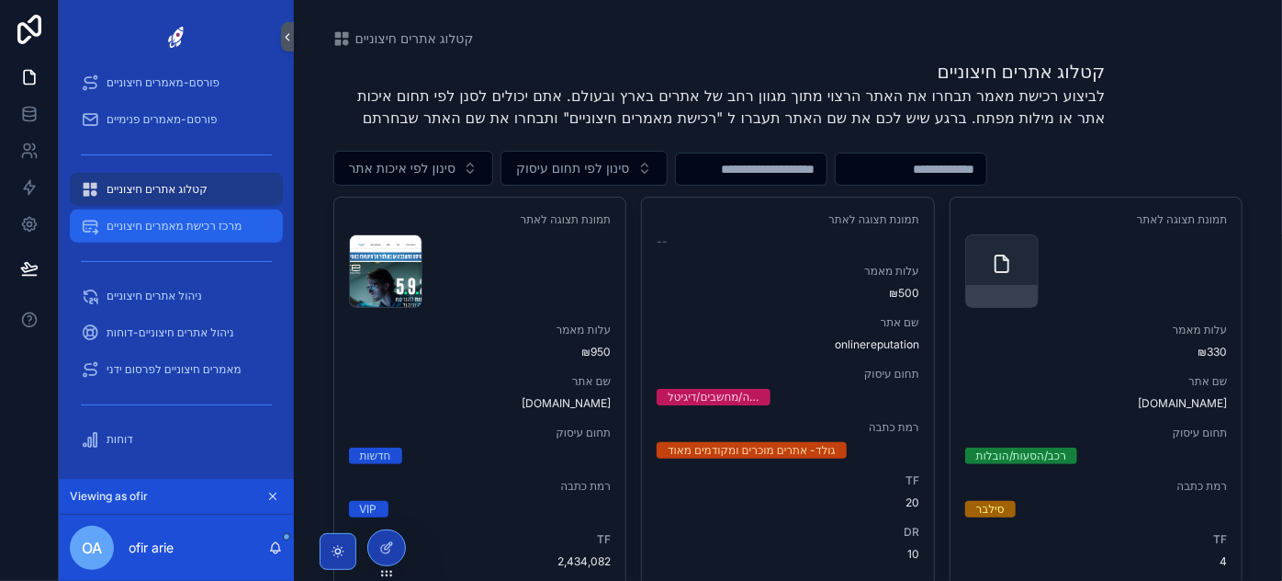
click at [186, 233] on div "מרכז רכישת מאמרים חיצוניים" at bounding box center [176, 225] width 191 height 29
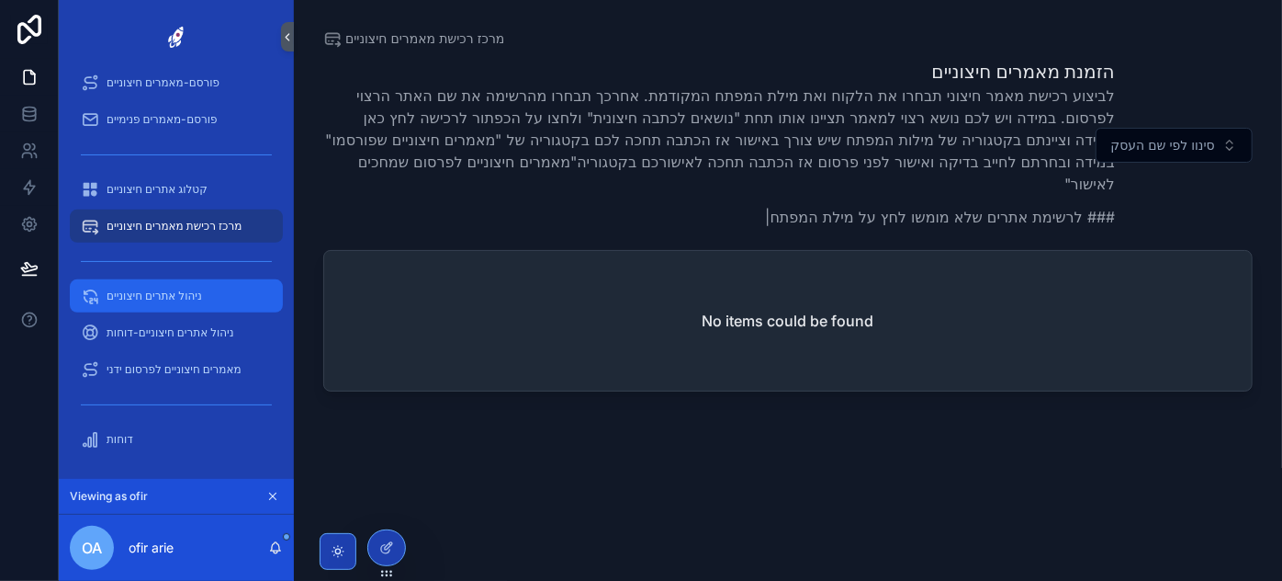
click at [186, 297] on span "ניהול אתרים חיצוניים" at bounding box center [155, 295] width 96 height 15
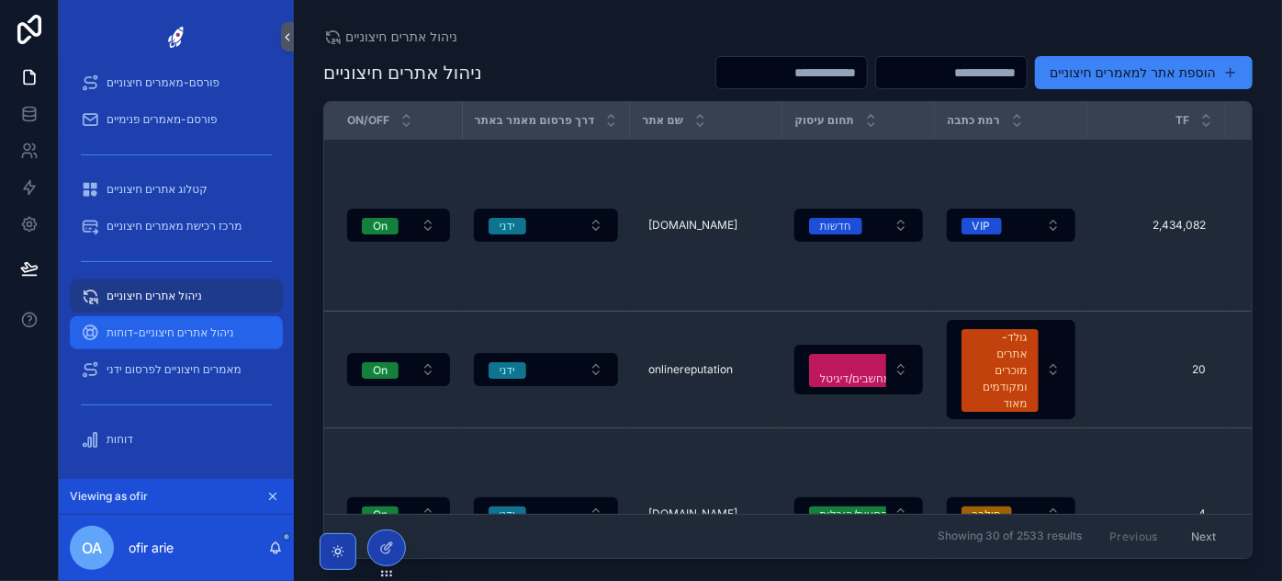
click at [184, 335] on span "ניהול אתרים חיצוניים-דוחות" at bounding box center [171, 332] width 128 height 15
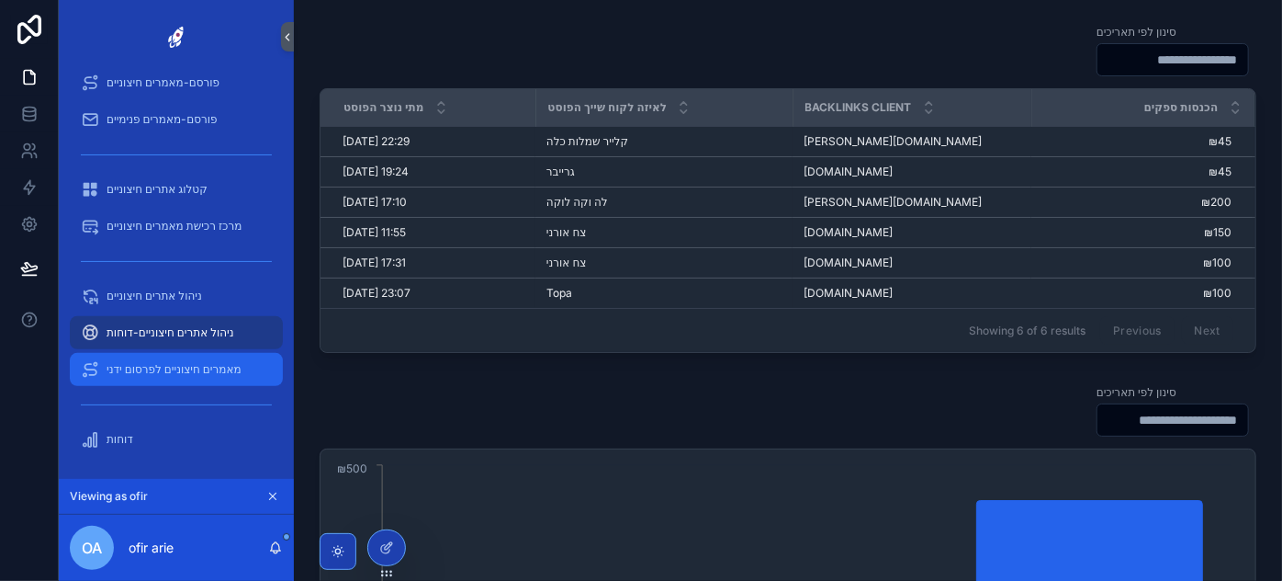
click at [220, 377] on div "מאמרים חיצוניים לפרסום ידני" at bounding box center [176, 369] width 191 height 29
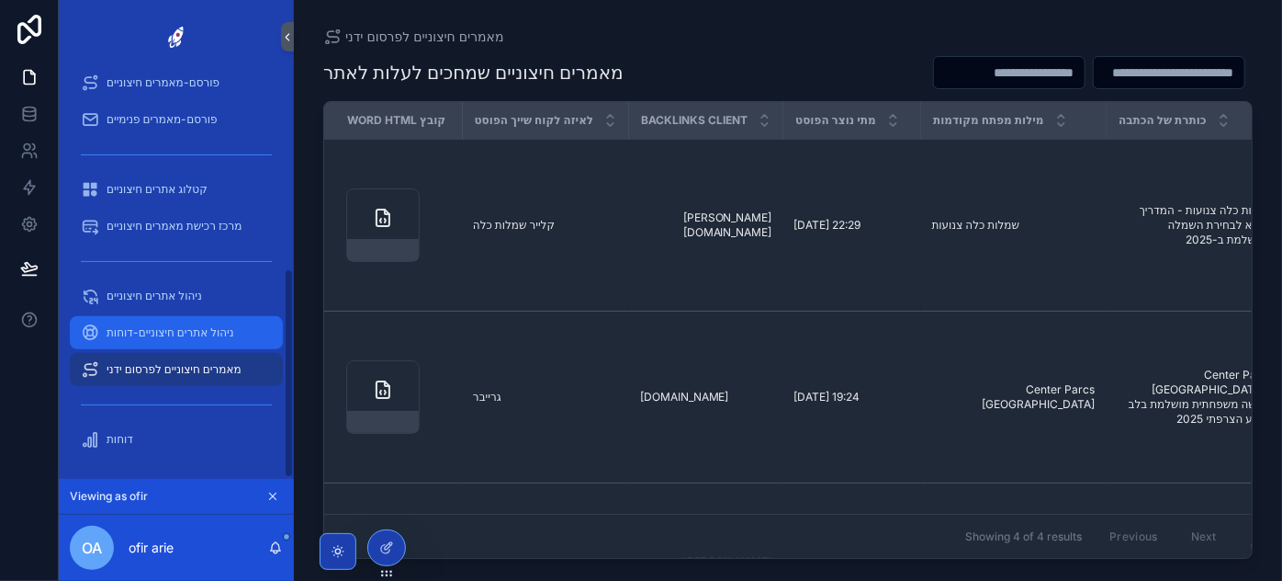
click at [200, 344] on div "ניהול אתרים חיצוניים-דוחות" at bounding box center [176, 332] width 191 height 29
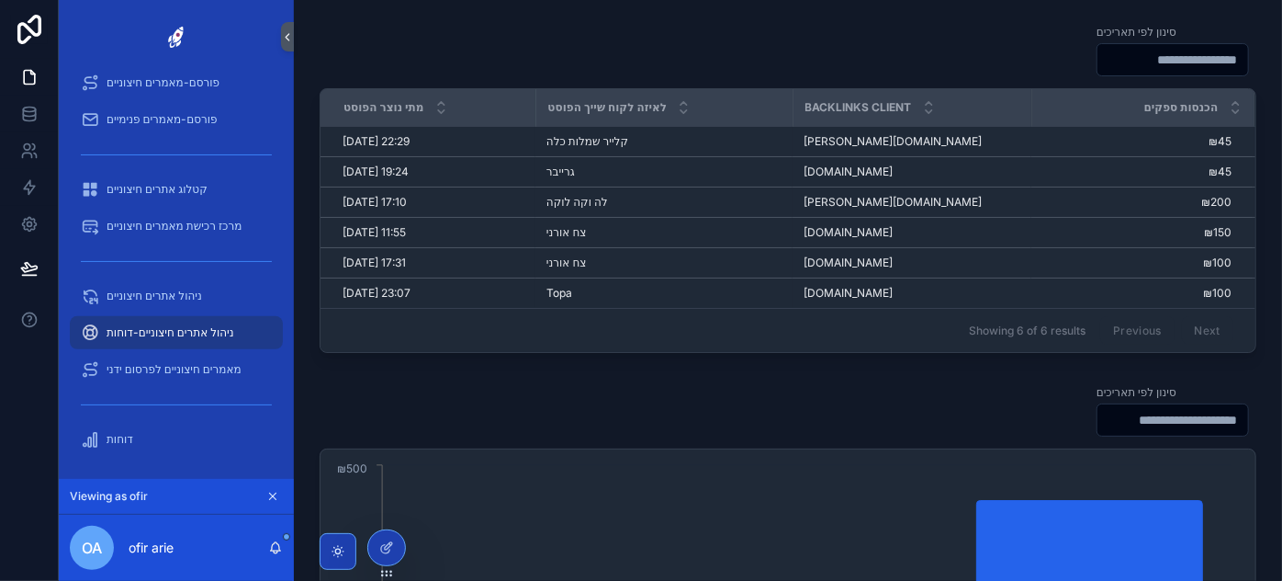
click at [1166, 57] on input "scrollable content" at bounding box center [1173, 60] width 151 height 26
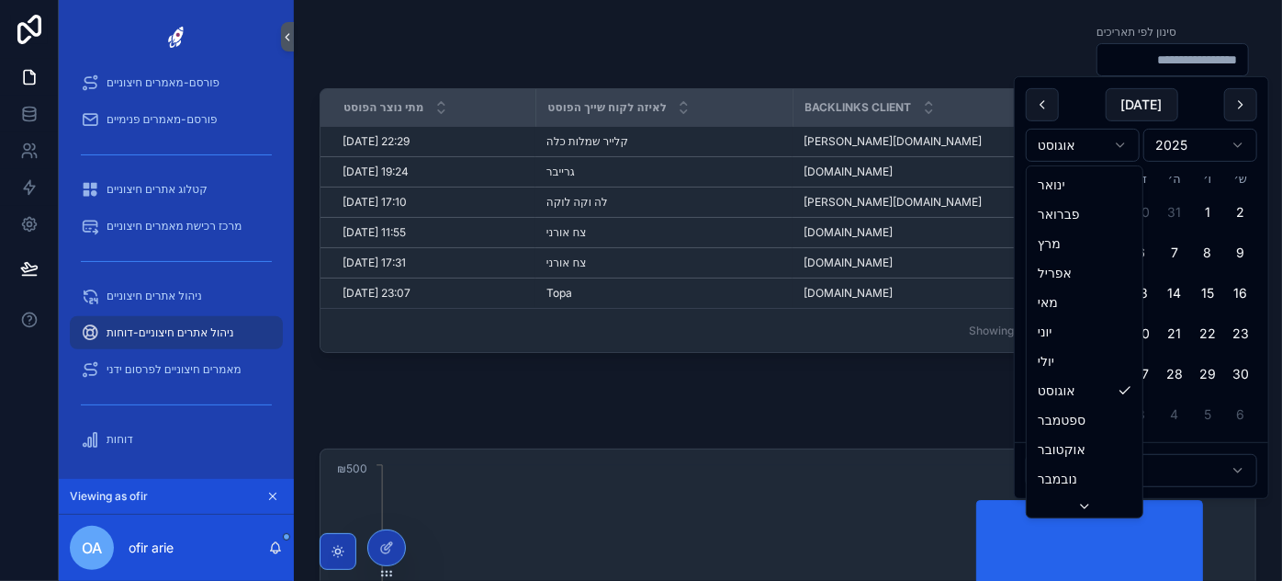
click at [1077, 149] on html "ראשי פרופיל אישי מדריך שימוש רשימת לקוחות מילות מפתח מחכים לאישור - מאמרים חיצו…" at bounding box center [641, 290] width 1282 height 581
click at [1093, 154] on html "ראשי פרופיל אישי מדריך שימוש רשימת לקוחות מילות מפתח מחכים לאישור - מאמרים חיצו…" at bounding box center [641, 290] width 1282 height 581
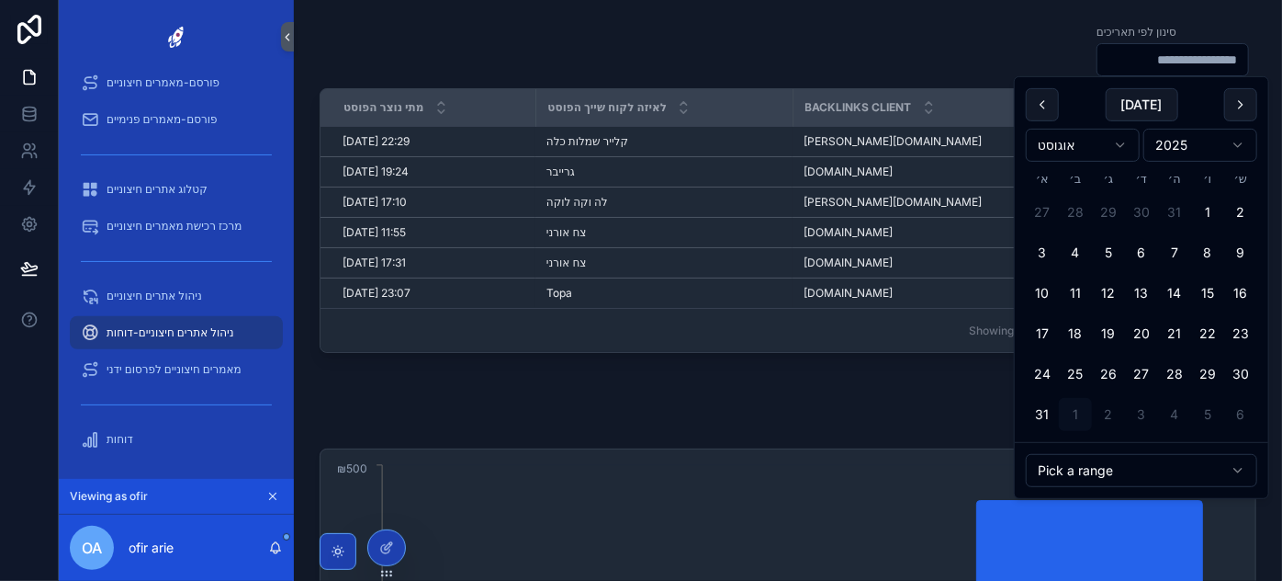
click at [1165, 56] on input "scrollable content" at bounding box center [1173, 60] width 151 height 26
click at [1094, 144] on html "ראשי פרופיל אישי מדריך שימוש רשימת לקוחות מילות מפתח מחכים לאישור - מאמרים חיצו…" at bounding box center [641, 290] width 1282 height 581
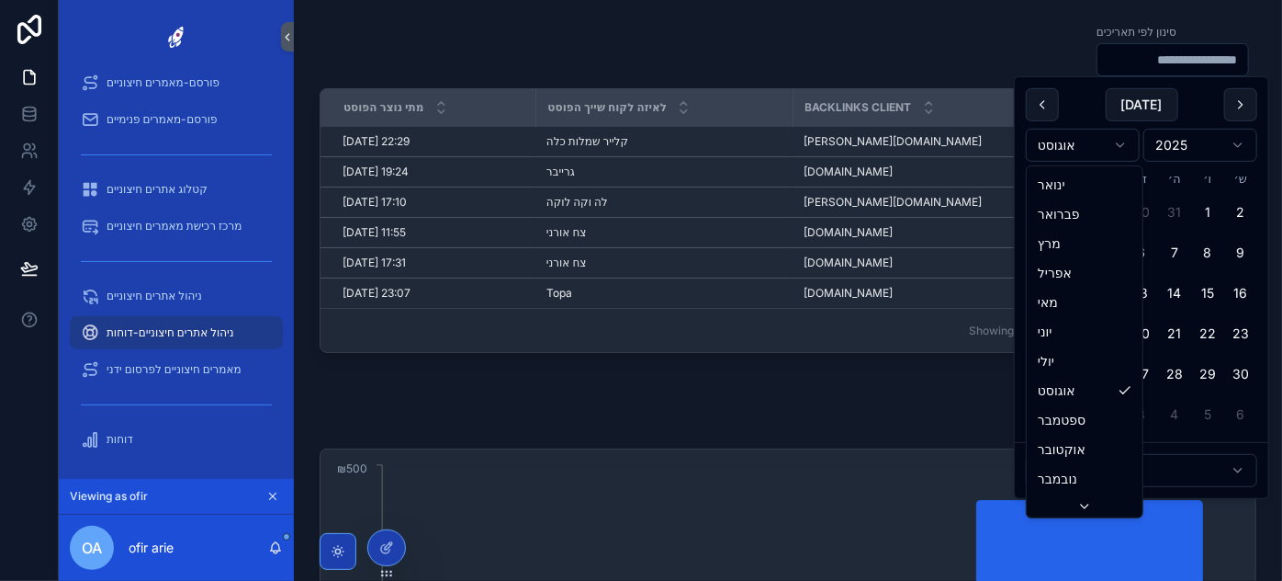
click at [1094, 143] on html "ראשי פרופיל אישי מדריך שימוש רשימת לקוחות מילות מפתח מחכים לאישור - מאמרים חיצו…" at bounding box center [641, 290] width 1282 height 581
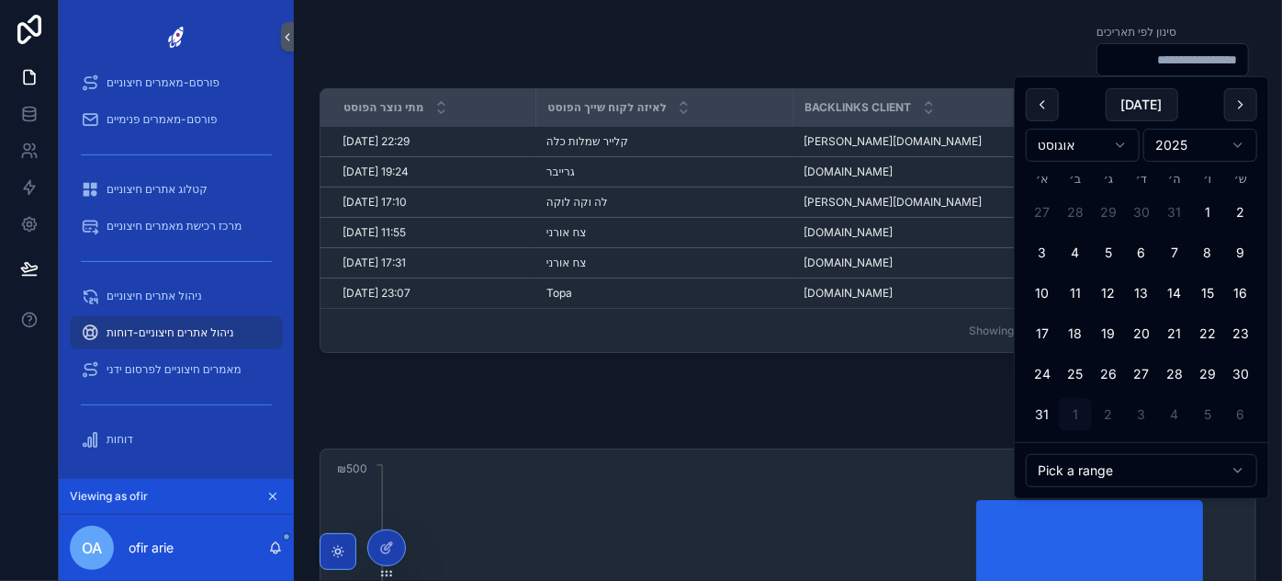
click at [1167, 51] on input "scrollable content" at bounding box center [1173, 60] width 151 height 26
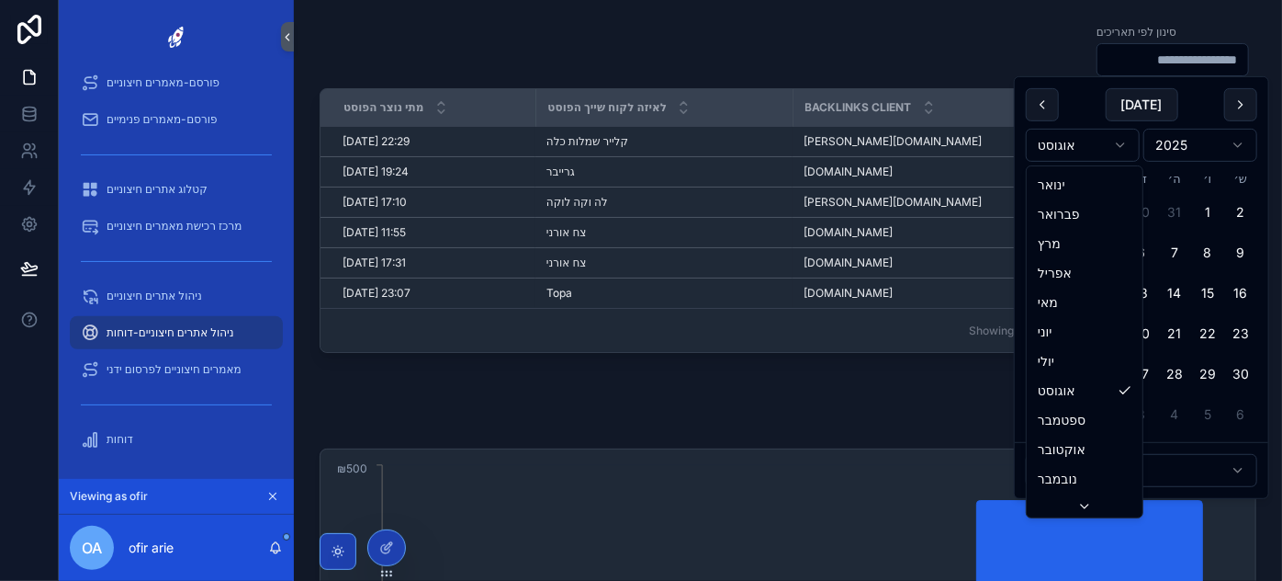
click at [1109, 150] on html "ראשי פרופיל אישי מדריך שימוש רשימת לקוחות מילות מפתח מחכים לאישור - מאמרים חיצו…" at bounding box center [641, 290] width 1282 height 581
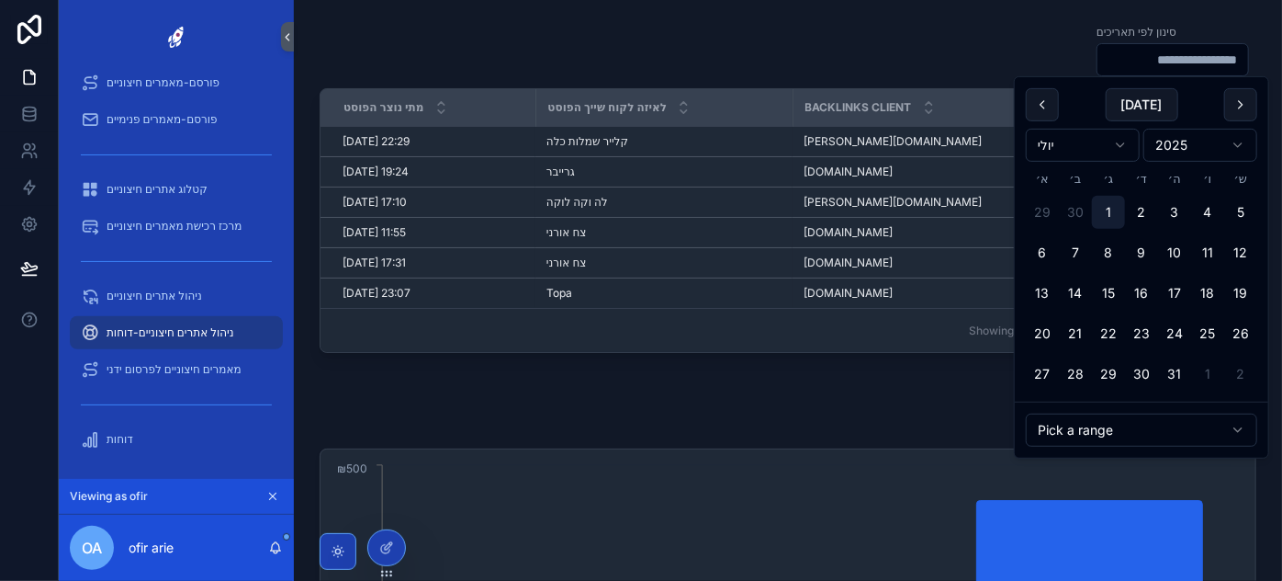
click at [1106, 209] on button "1" at bounding box center [1108, 212] width 33 height 33
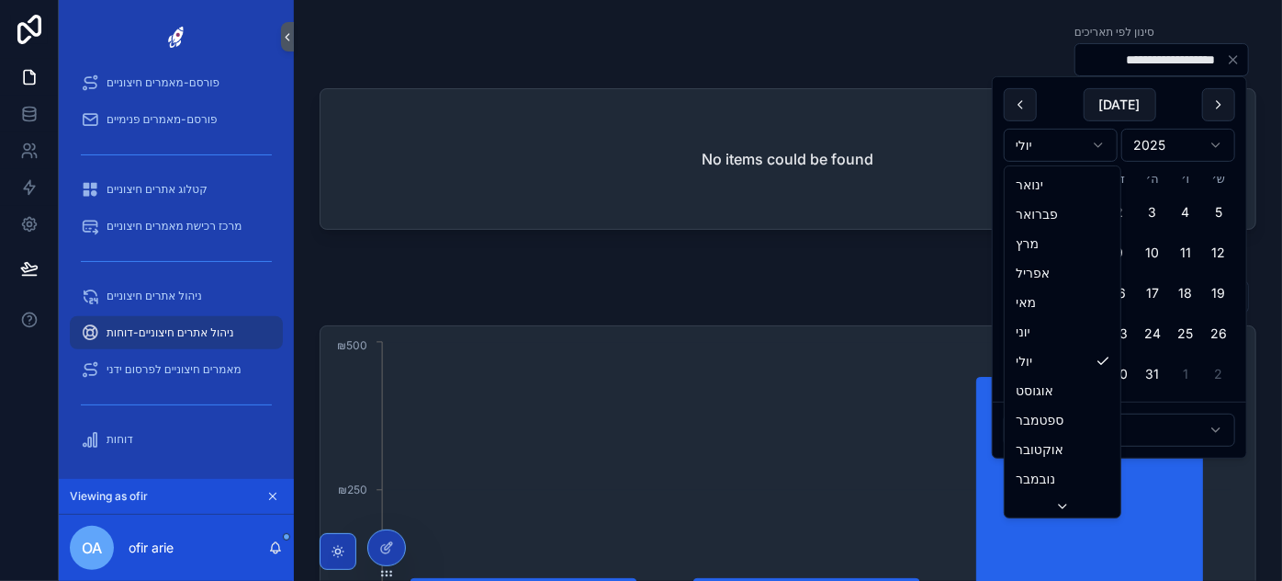
click at [1084, 151] on html "**********" at bounding box center [641, 290] width 1282 height 581
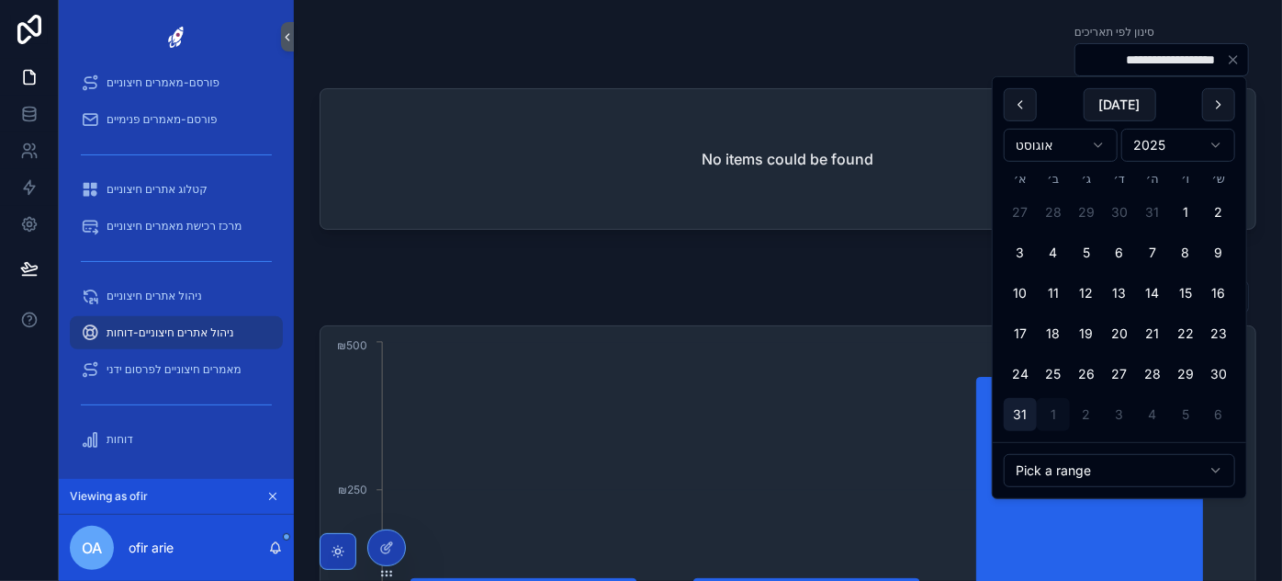
click at [1016, 415] on button "31" at bounding box center [1020, 414] width 33 height 33
type input "**********"
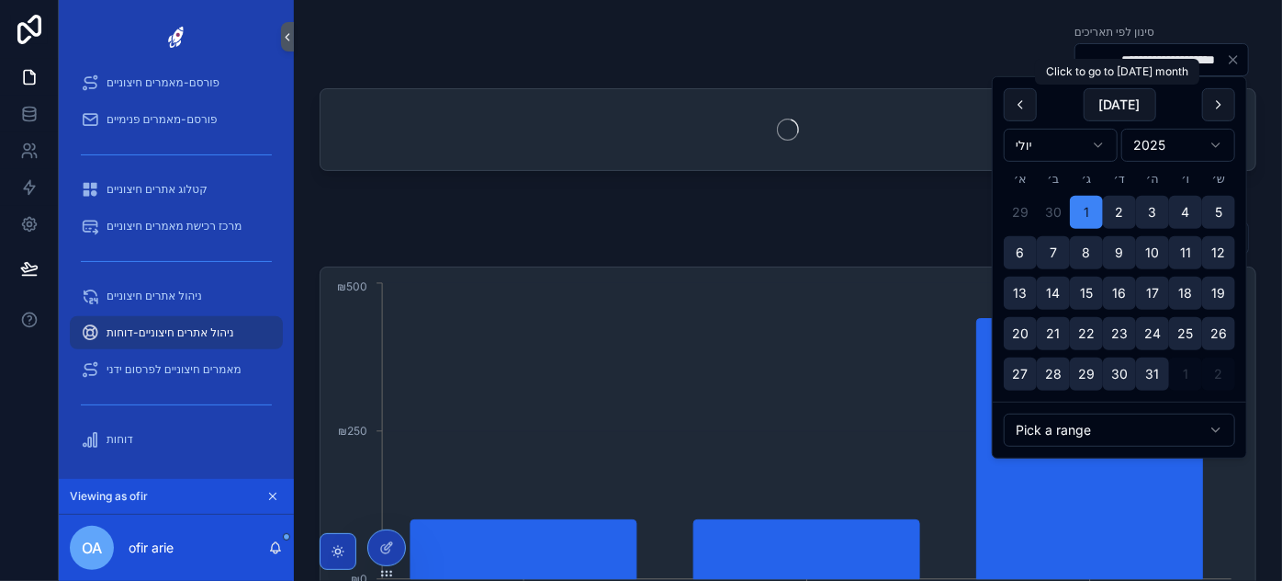
click at [1132, 51] on input "**********" at bounding box center [1151, 60] width 151 height 26
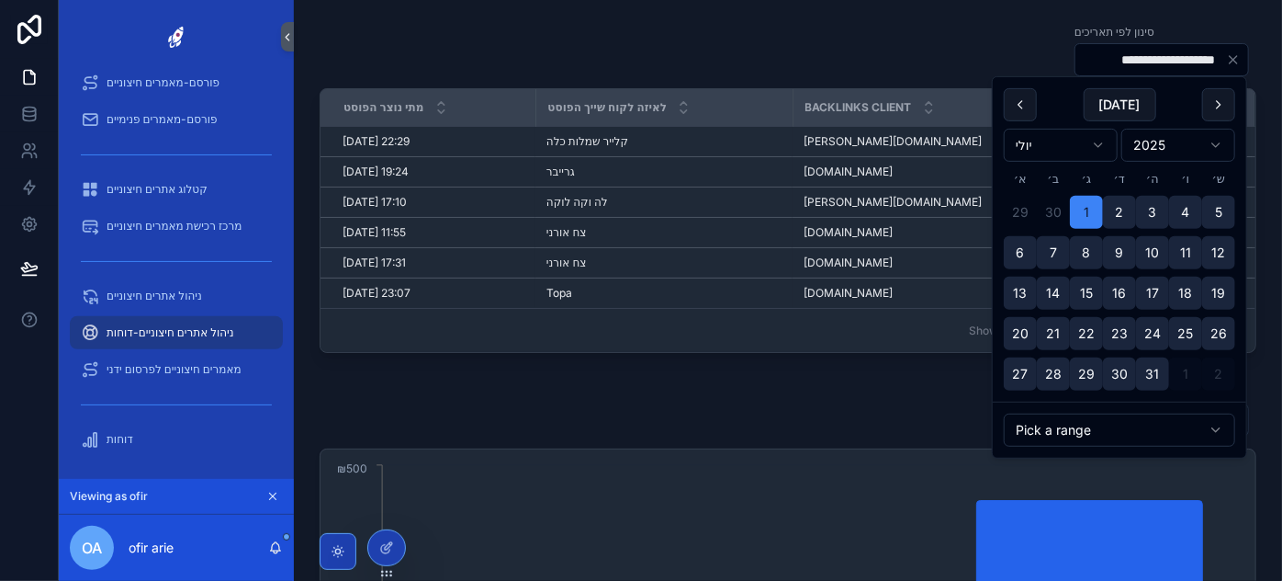
click at [732, 62] on div "**********" at bounding box center [788, 49] width 937 height 55
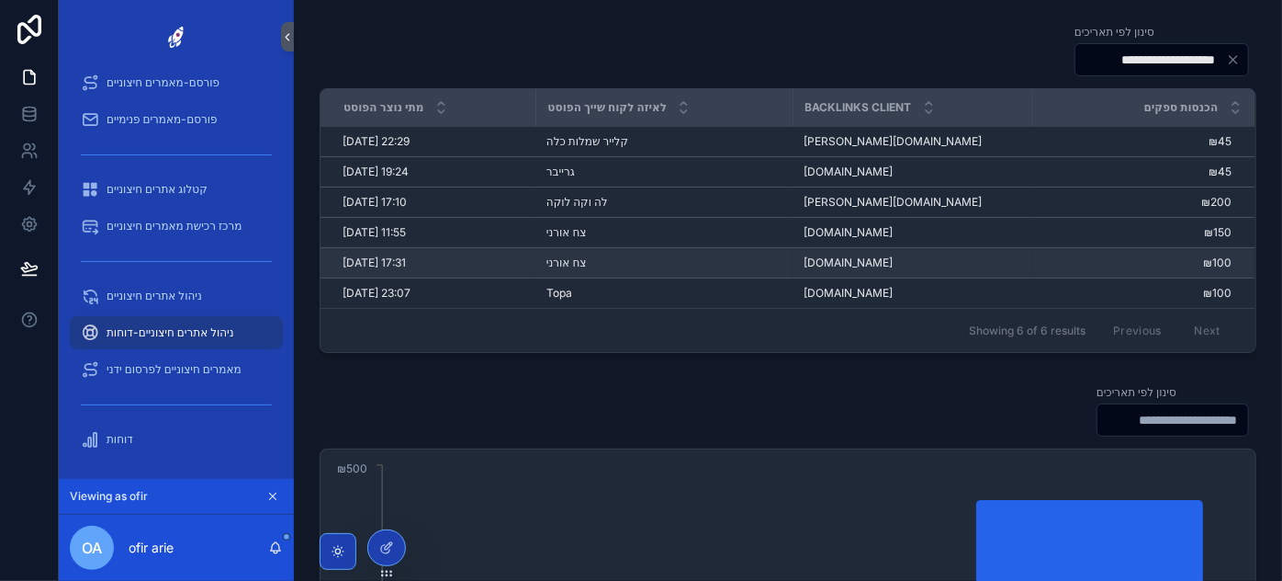
click at [835, 265] on span "[DOMAIN_NAME]" at bounding box center [848, 262] width 89 height 15
click at [835, 264] on span "[DOMAIN_NAME]" at bounding box center [848, 262] width 89 height 15
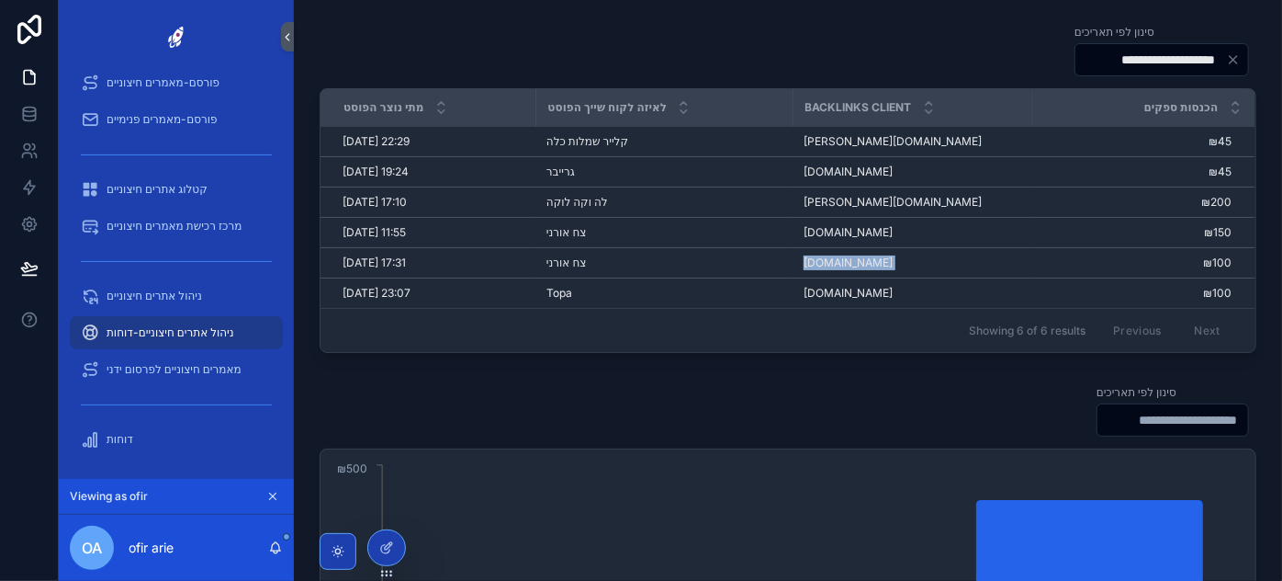
copy div "[DOMAIN_NAME] [DOMAIN_NAME]"
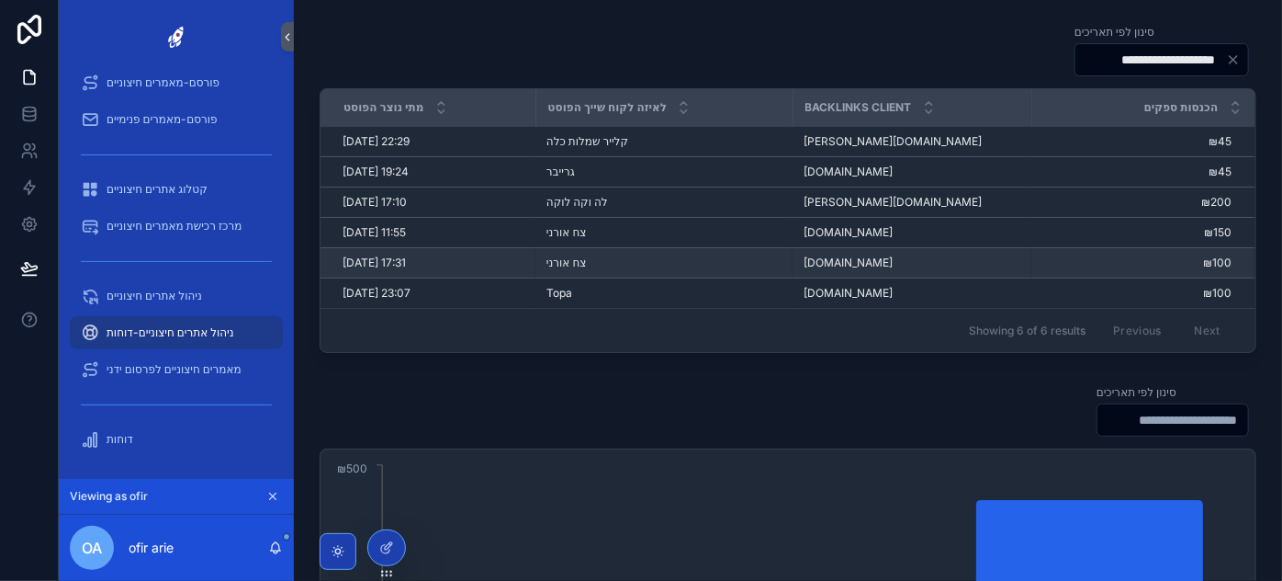
click at [1204, 268] on td "₪100 ₪100" at bounding box center [1143, 263] width 222 height 30
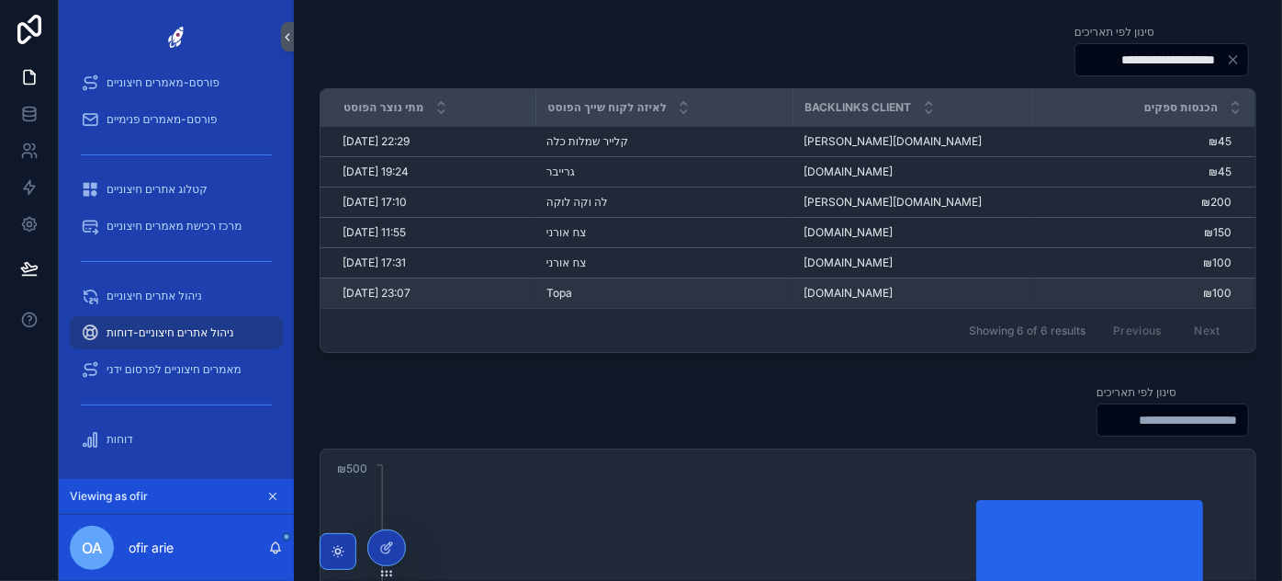
click at [1206, 303] on td "₪100 ₪100" at bounding box center [1143, 293] width 222 height 30
click at [852, 286] on div "[DOMAIN_NAME] [DOMAIN_NAME]" at bounding box center [912, 293] width 217 height 15
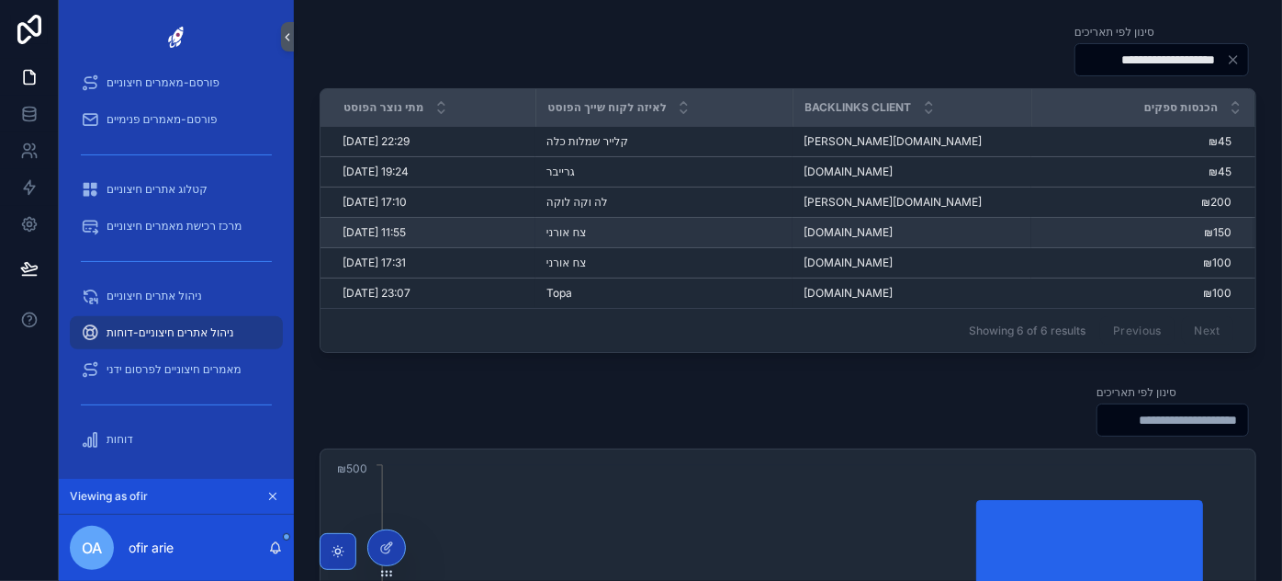
click at [830, 228] on span "[DOMAIN_NAME]" at bounding box center [848, 232] width 89 height 15
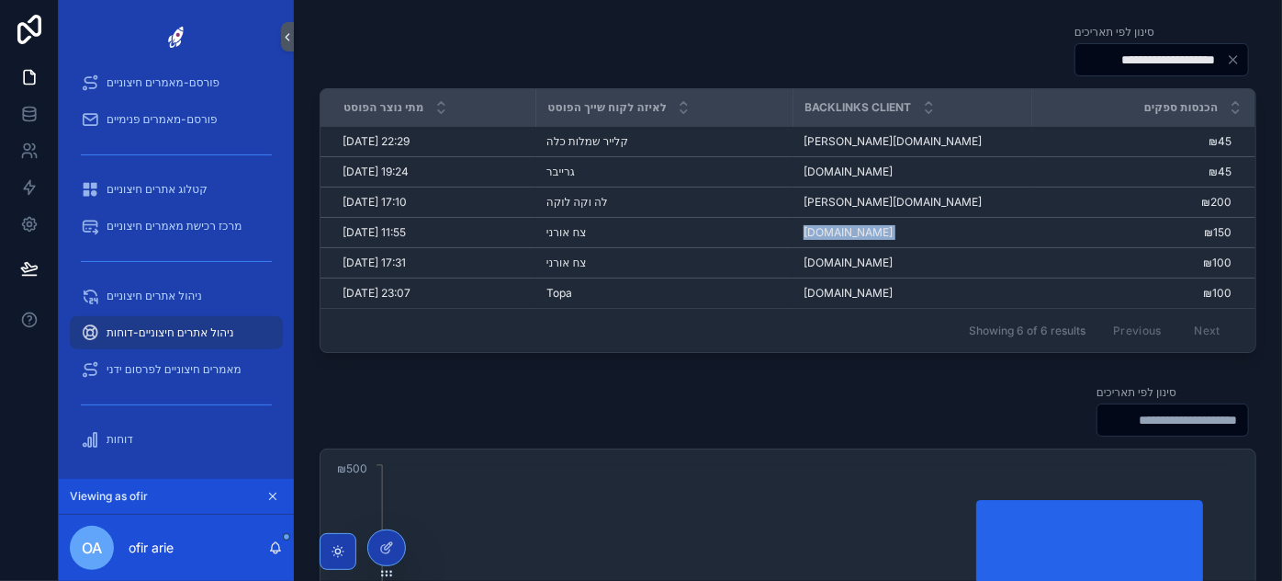
copy div "[DOMAIN_NAME] [DOMAIN_NAME]"
click at [188, 78] on span "פורסם-מאמרים חיצוניים" at bounding box center [163, 82] width 113 height 15
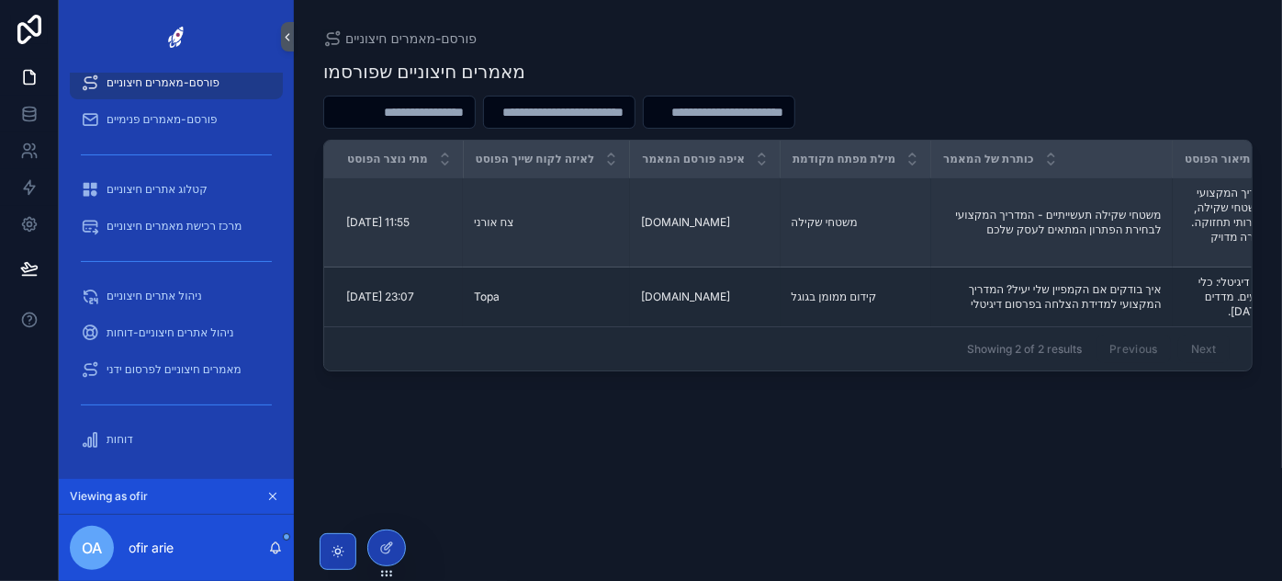
click at [655, 220] on span "[DOMAIN_NAME]" at bounding box center [685, 222] width 89 height 15
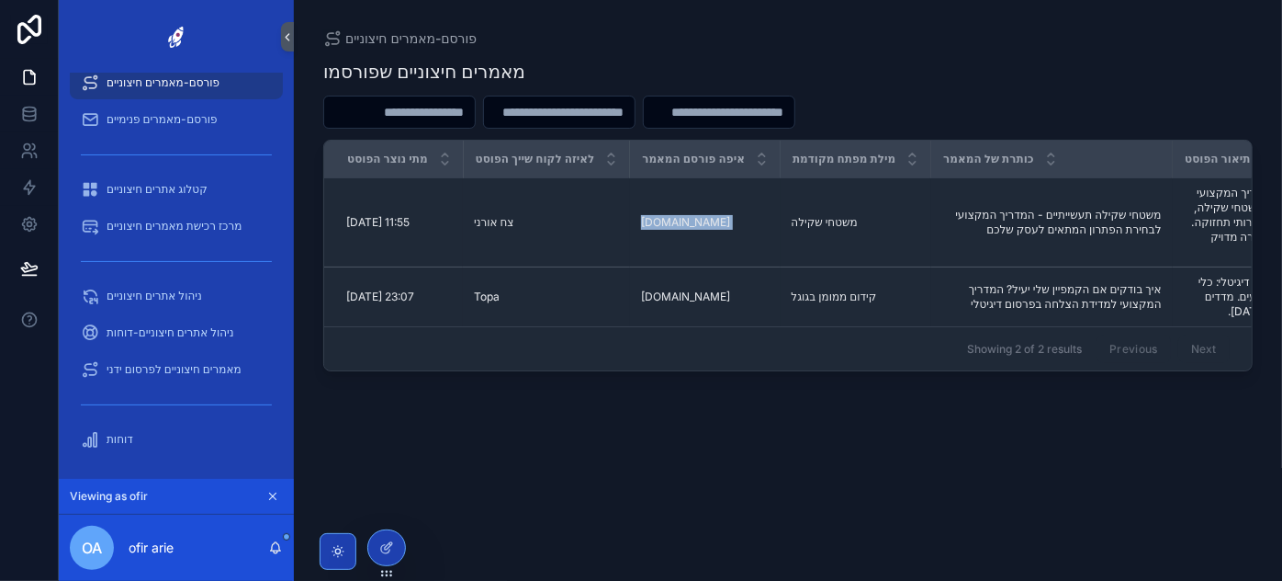
scroll to position [0, 296]
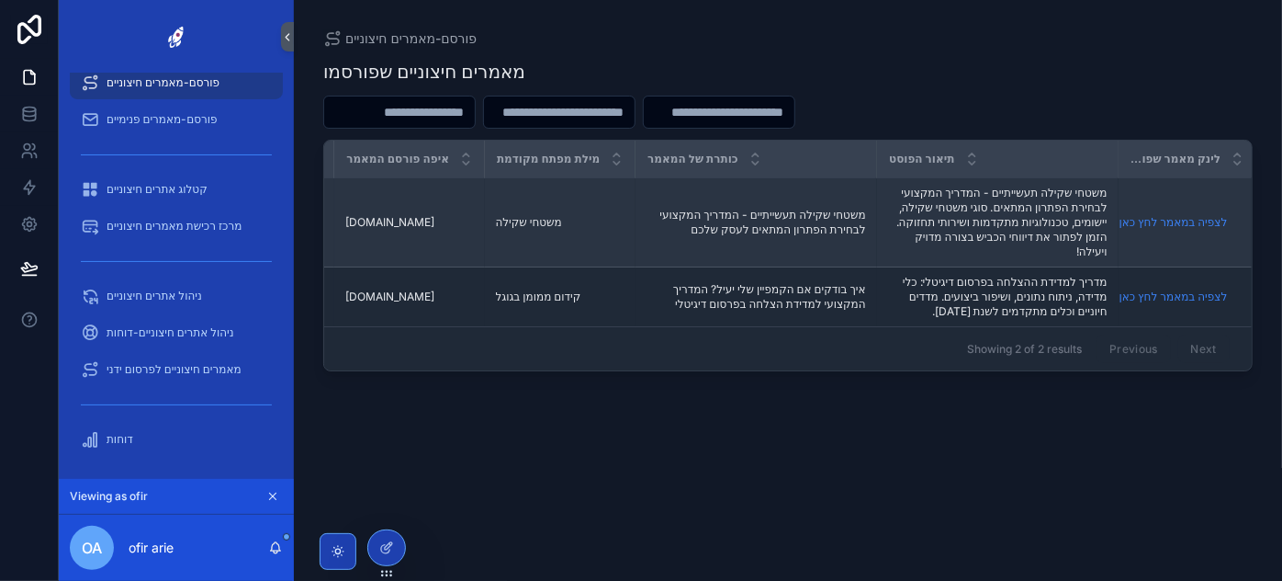
click at [1185, 213] on td "לצפיה במאמר לחץ כאן לצפיה במאמר לחץ כאן" at bounding box center [1188, 222] width 138 height 89
click at [1185, 220] on link "לצפיה במאמר לחץ כאן" at bounding box center [1174, 222] width 108 height 14
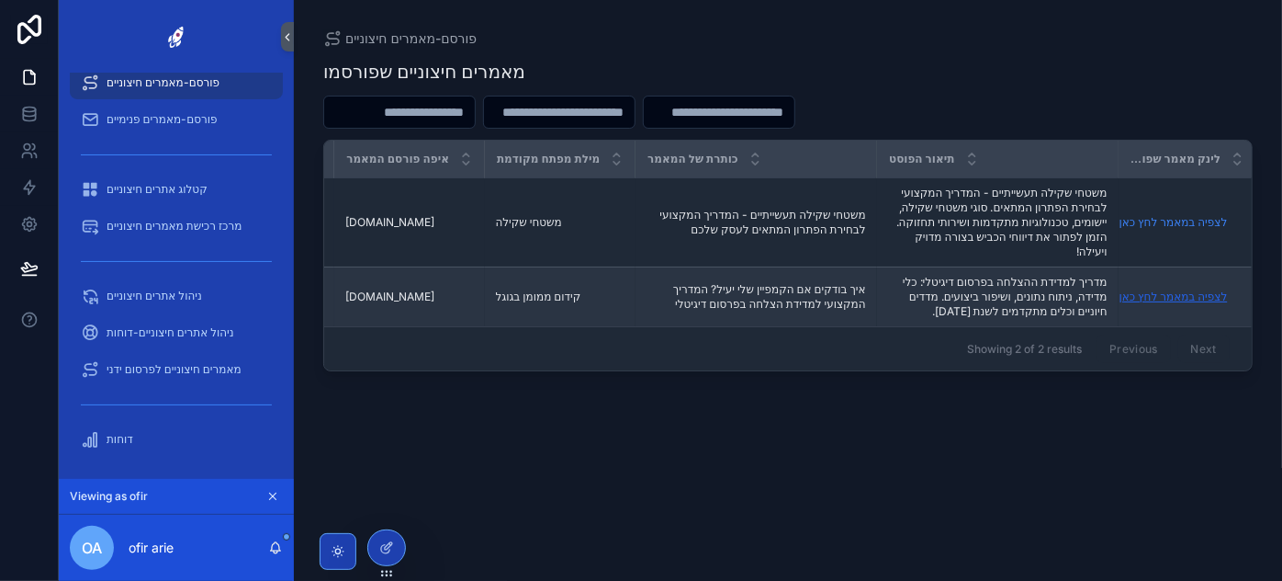
click at [1150, 294] on link "לצפיה במאמר לחץ כאן" at bounding box center [1174, 296] width 108 height 14
click at [1176, 301] on link "לצפיה במאמר לחץ כאן" at bounding box center [1174, 296] width 108 height 14
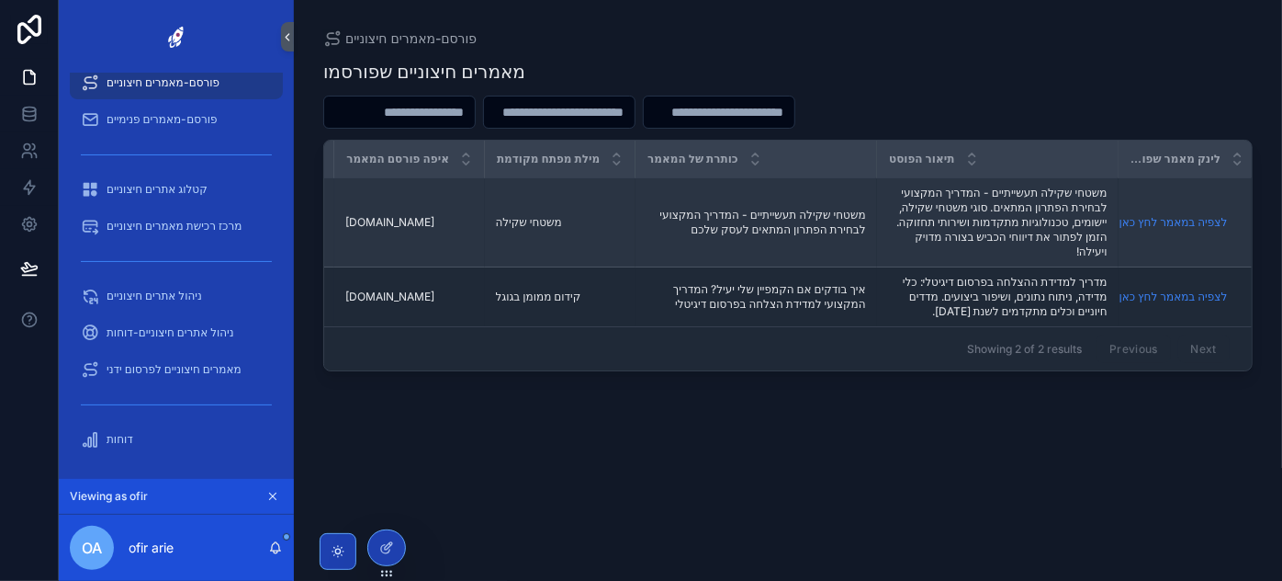
click at [1189, 212] on td "לצפיה במאמר לחץ כאן לצפיה במאמר לחץ כאן" at bounding box center [1188, 222] width 138 height 89
click at [1185, 218] on link "לצפיה במאמר לחץ כאן" at bounding box center [1174, 222] width 108 height 14
